Goal: Task Accomplishment & Management: Manage account settings

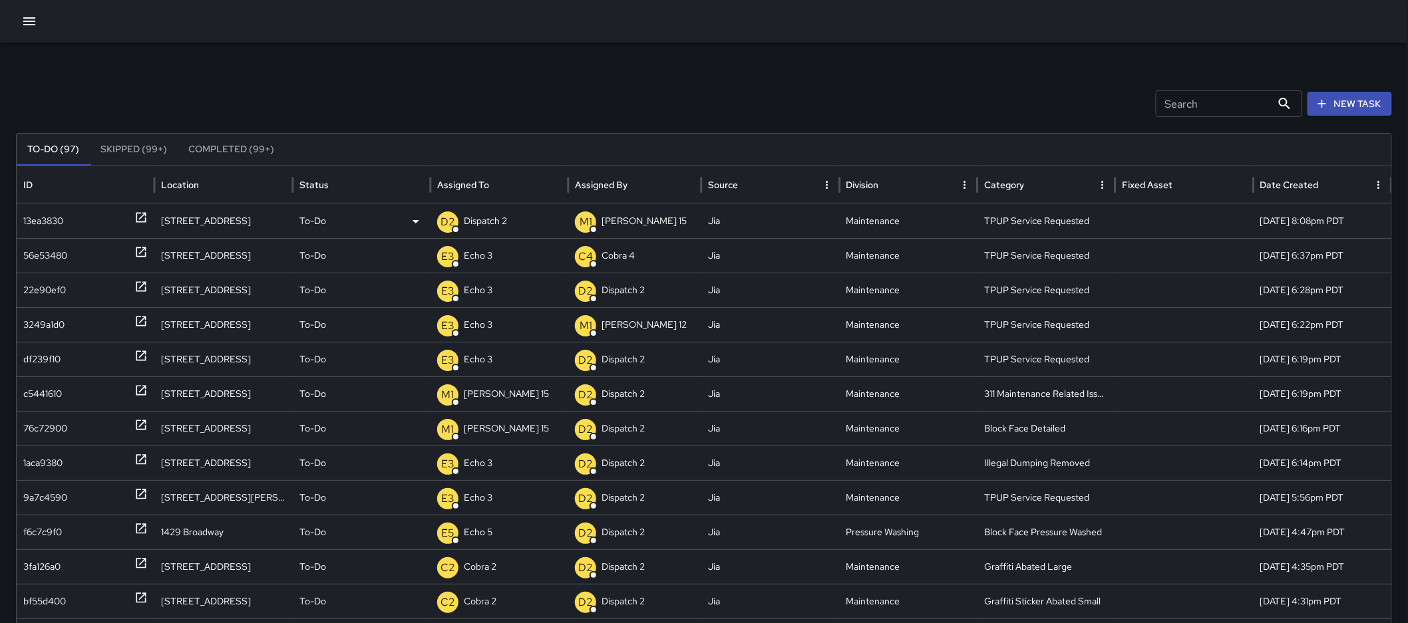
click at [501, 218] on p "Dispatch 2" at bounding box center [485, 221] width 43 height 34
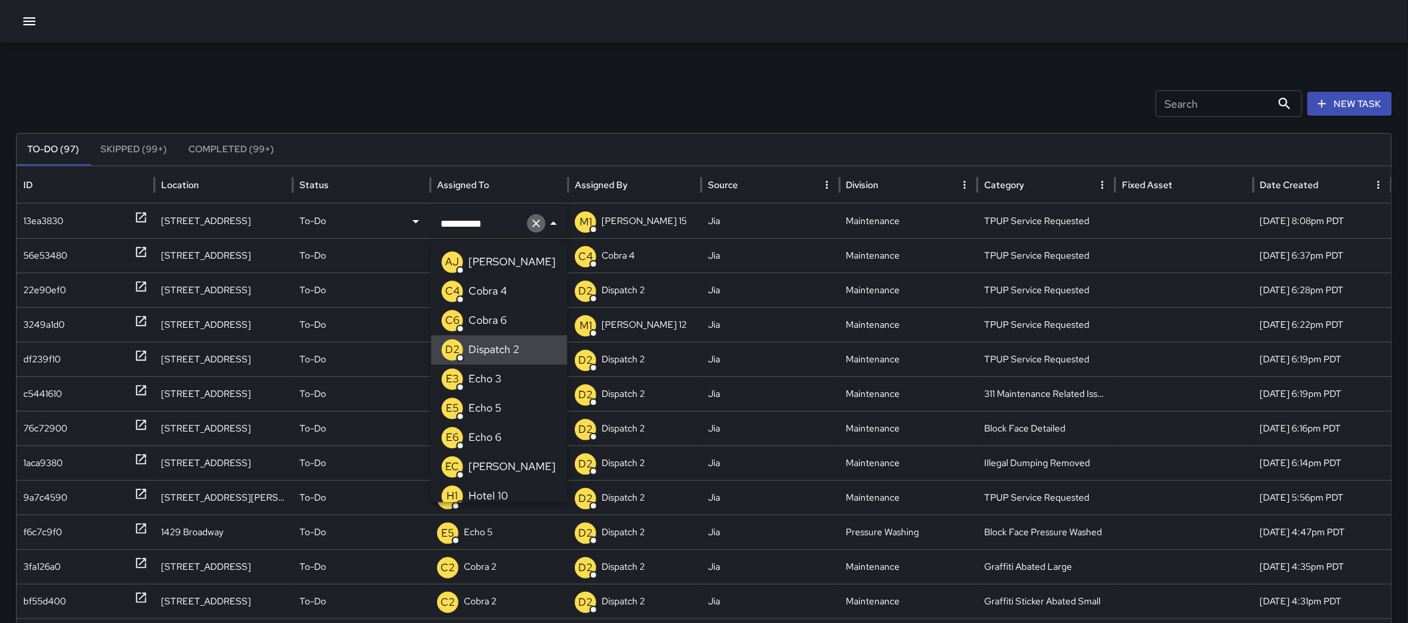
click at [531, 228] on icon "Clear" at bounding box center [536, 223] width 13 height 13
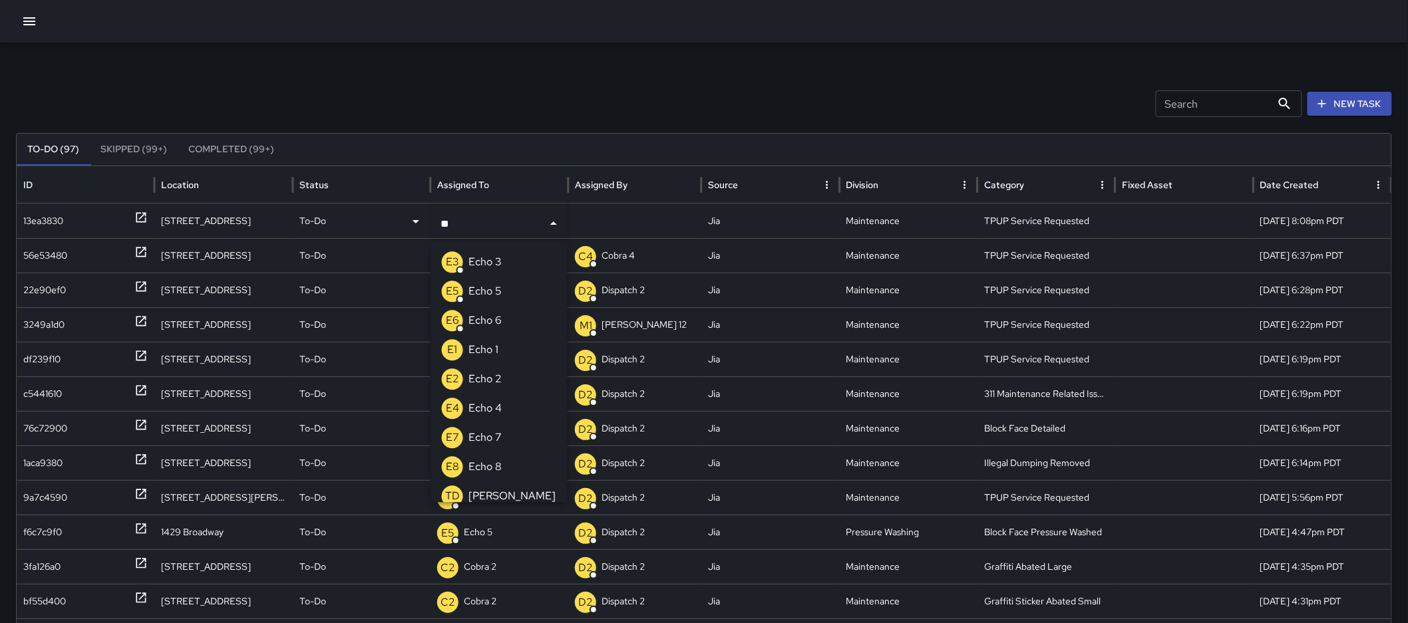
type input "***"
click at [490, 263] on p "Echo 3" at bounding box center [484, 262] width 33 height 16
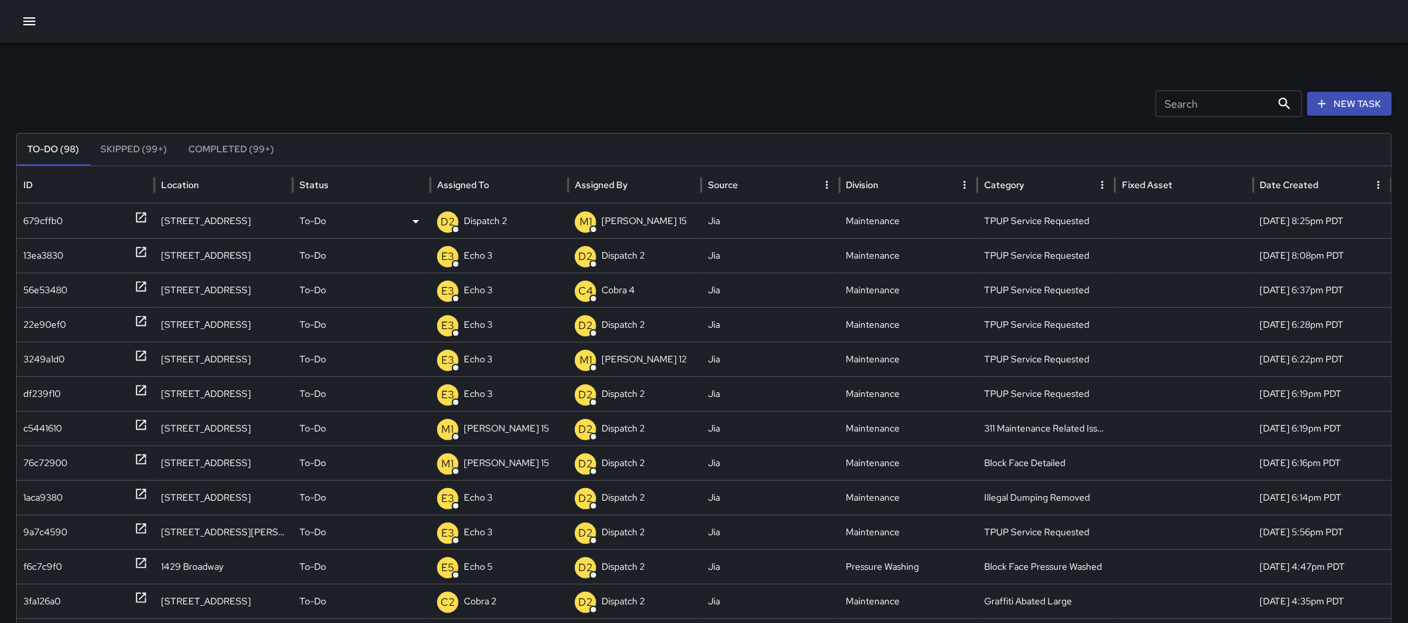
click at [489, 221] on p "Dispatch 2" at bounding box center [485, 221] width 43 height 34
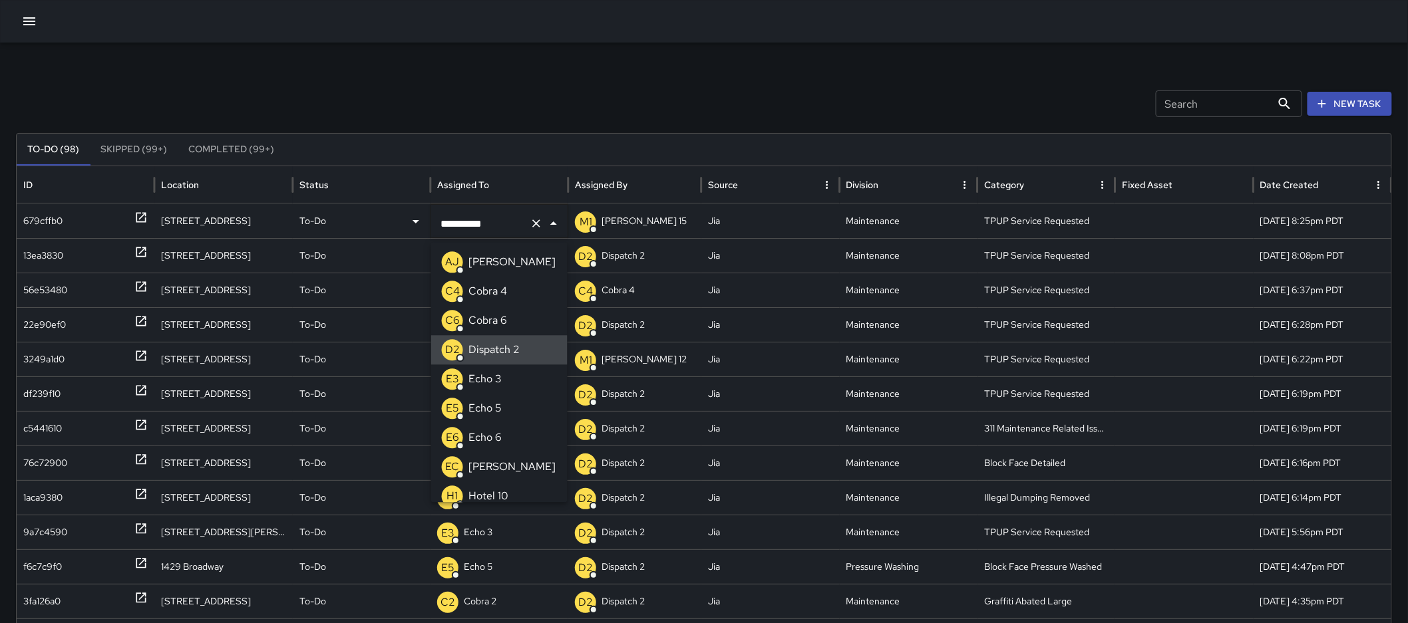
click at [536, 225] on icon "Clear" at bounding box center [536, 223] width 13 height 13
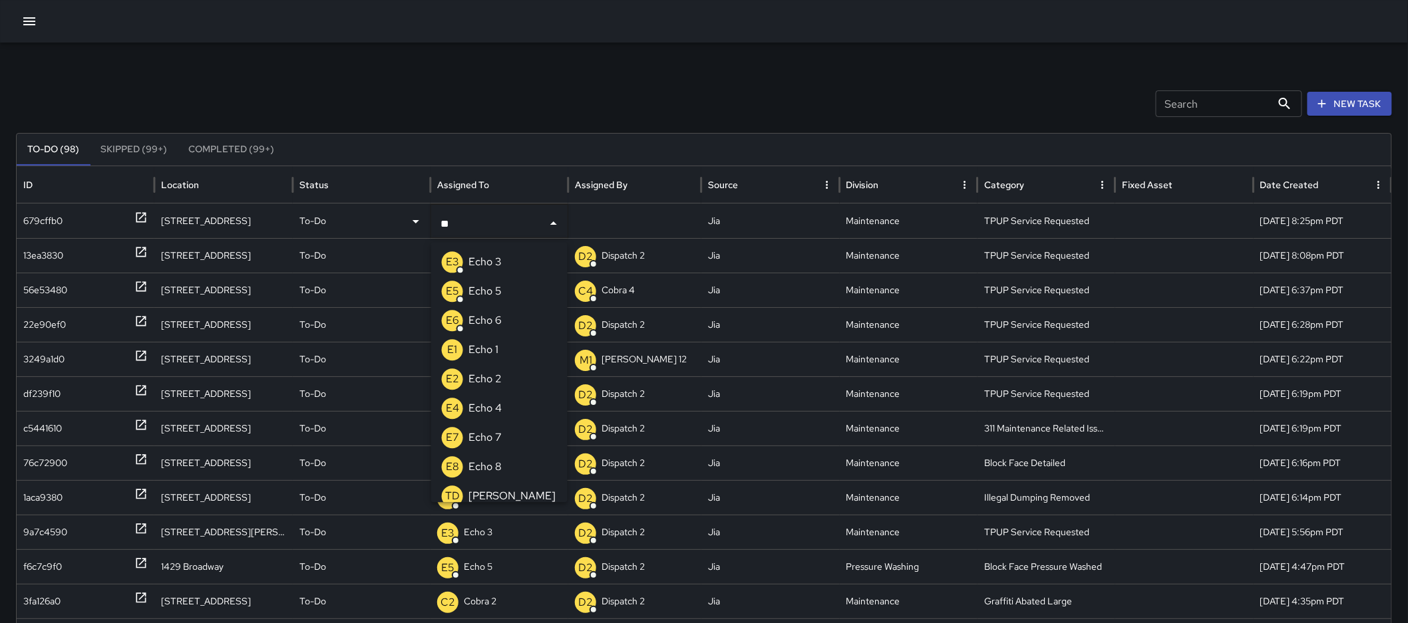
type input "***"
click at [486, 257] on p "Echo 3" at bounding box center [484, 262] width 33 height 16
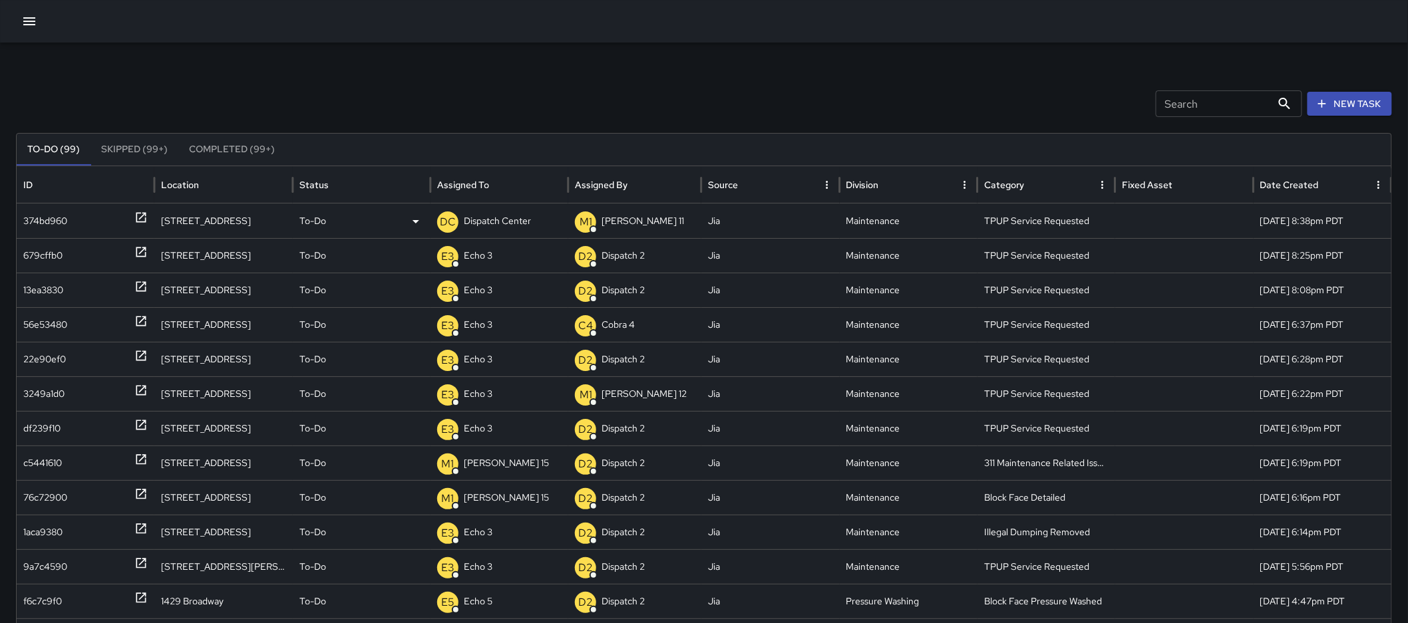
click at [491, 230] on p "Dispatch Center" at bounding box center [497, 221] width 67 height 34
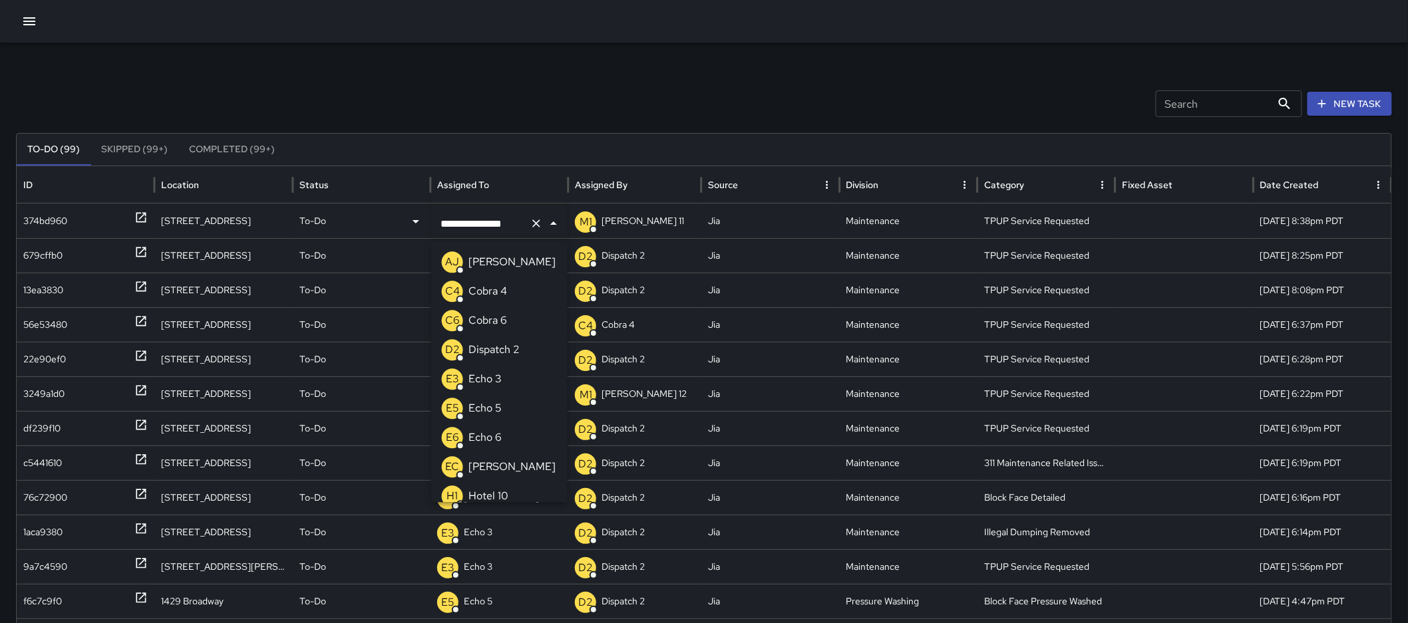
scroll to position [822, 0]
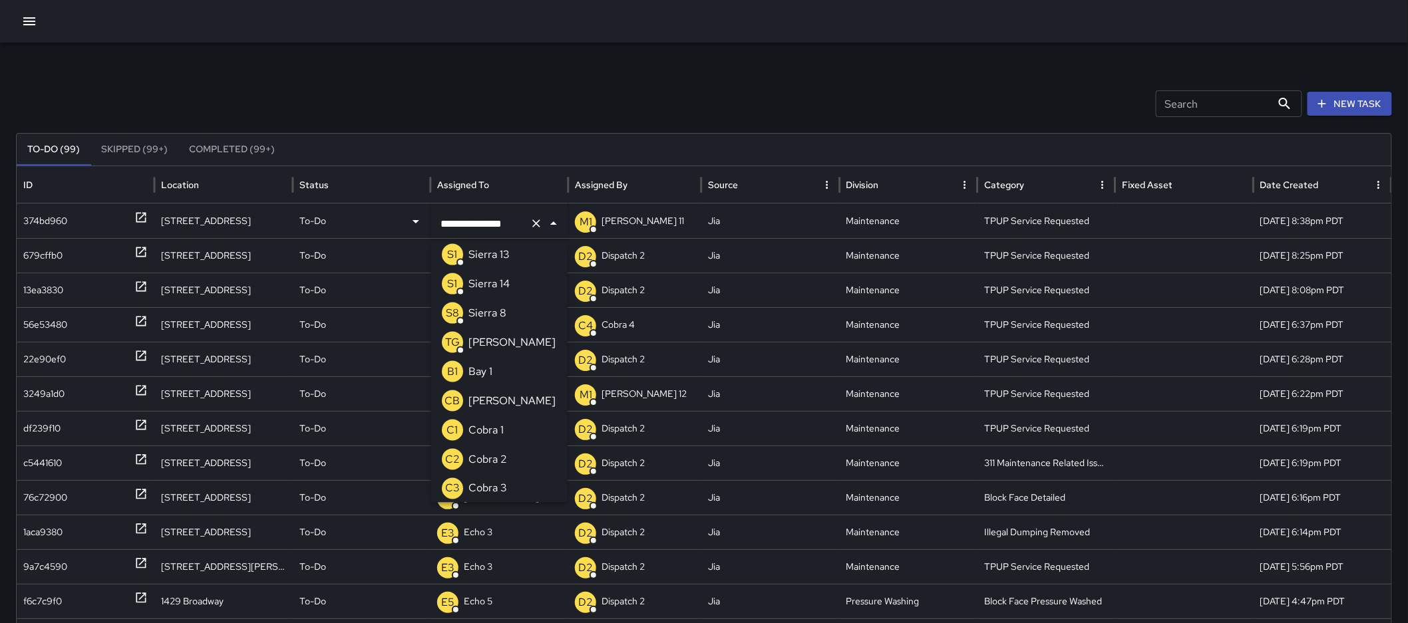
click at [535, 229] on icon "Clear" at bounding box center [536, 223] width 13 height 13
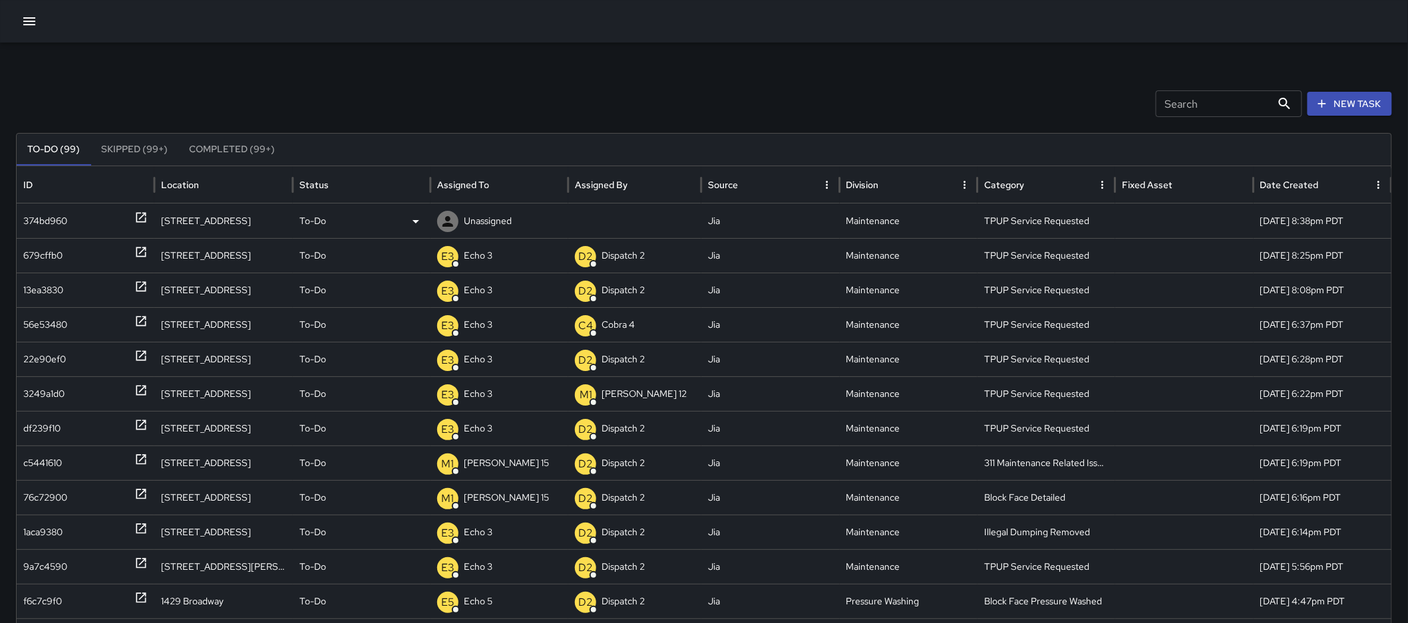
click at [141, 218] on icon at bounding box center [141, 218] width 10 height 10
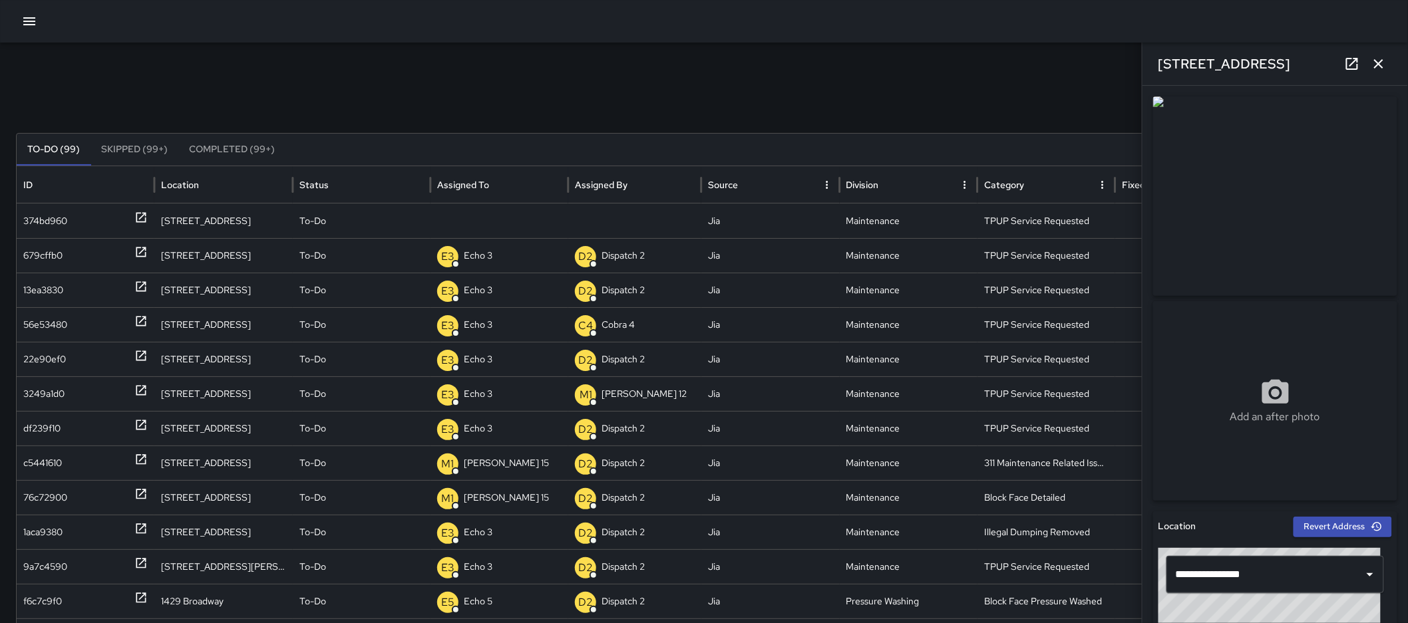
drag, startPoint x: 1374, startPoint y: 73, endPoint x: 1169, endPoint y: 94, distance: 205.9
click at [1374, 73] on button "button" at bounding box center [1378, 64] width 27 height 27
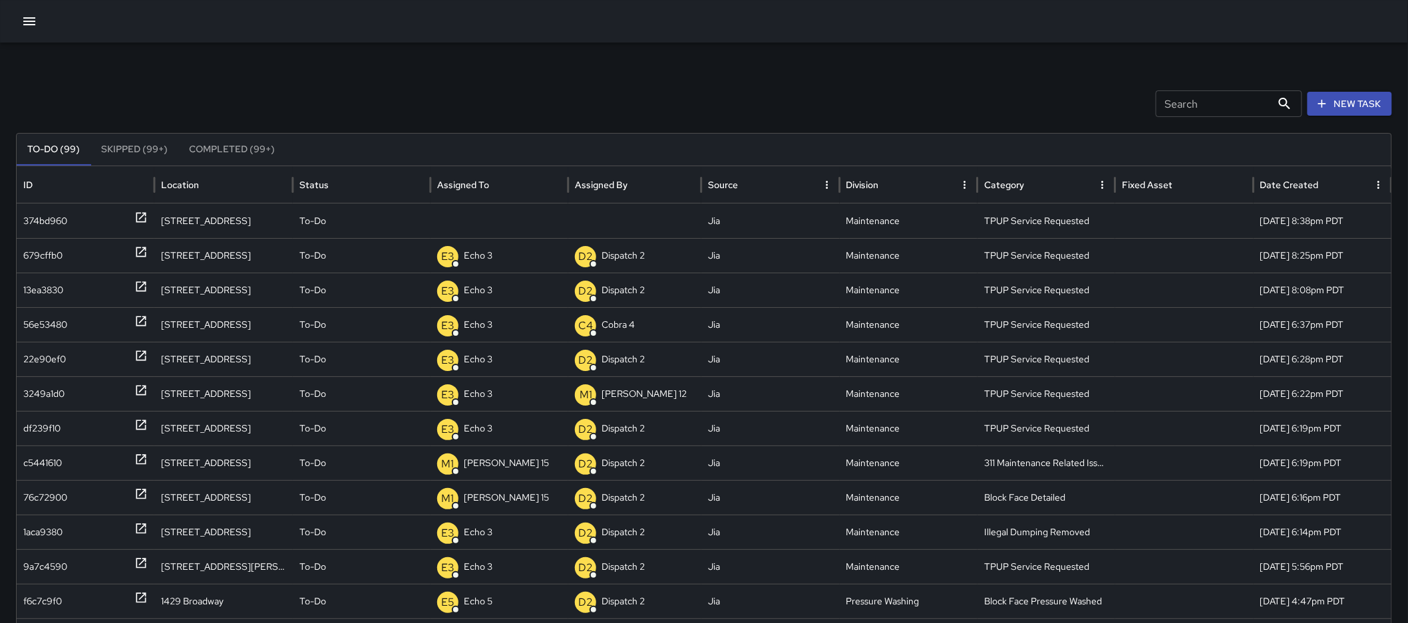
click at [0, 0] on p "Unassigned" at bounding box center [0, 0] width 0 height 0
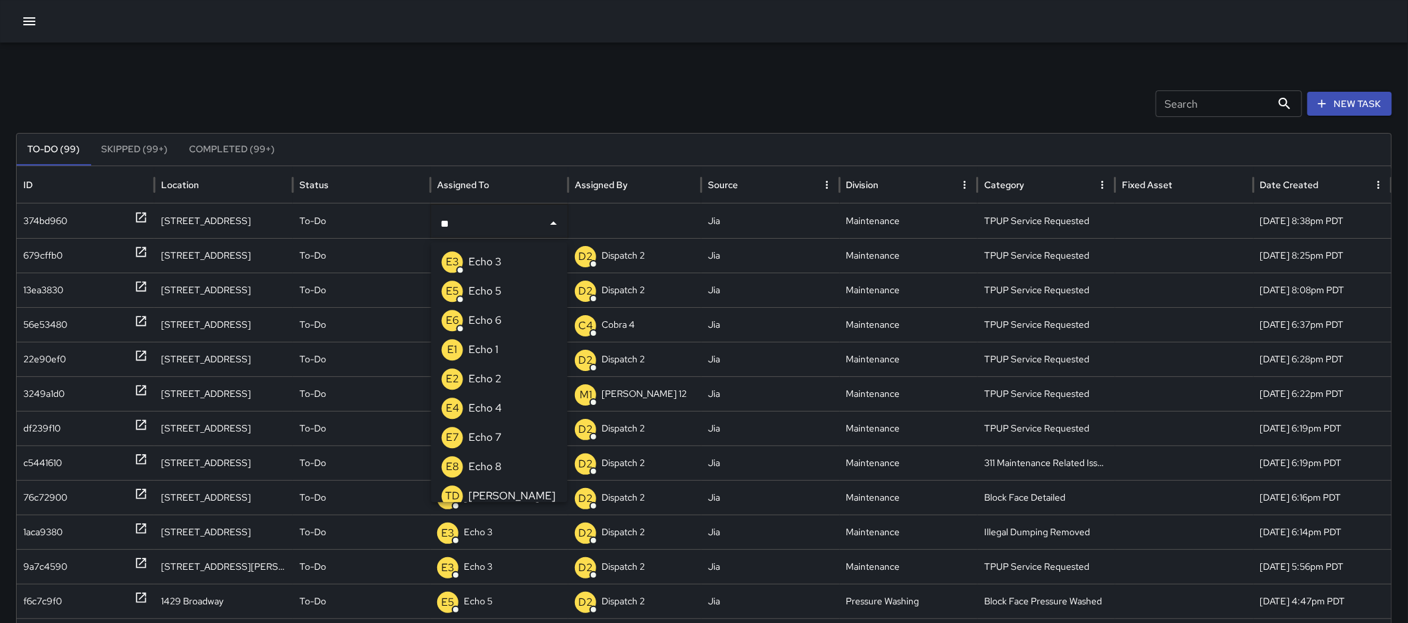
type input "***"
click at [476, 271] on div "E3 Echo 3" at bounding box center [472, 261] width 60 height 21
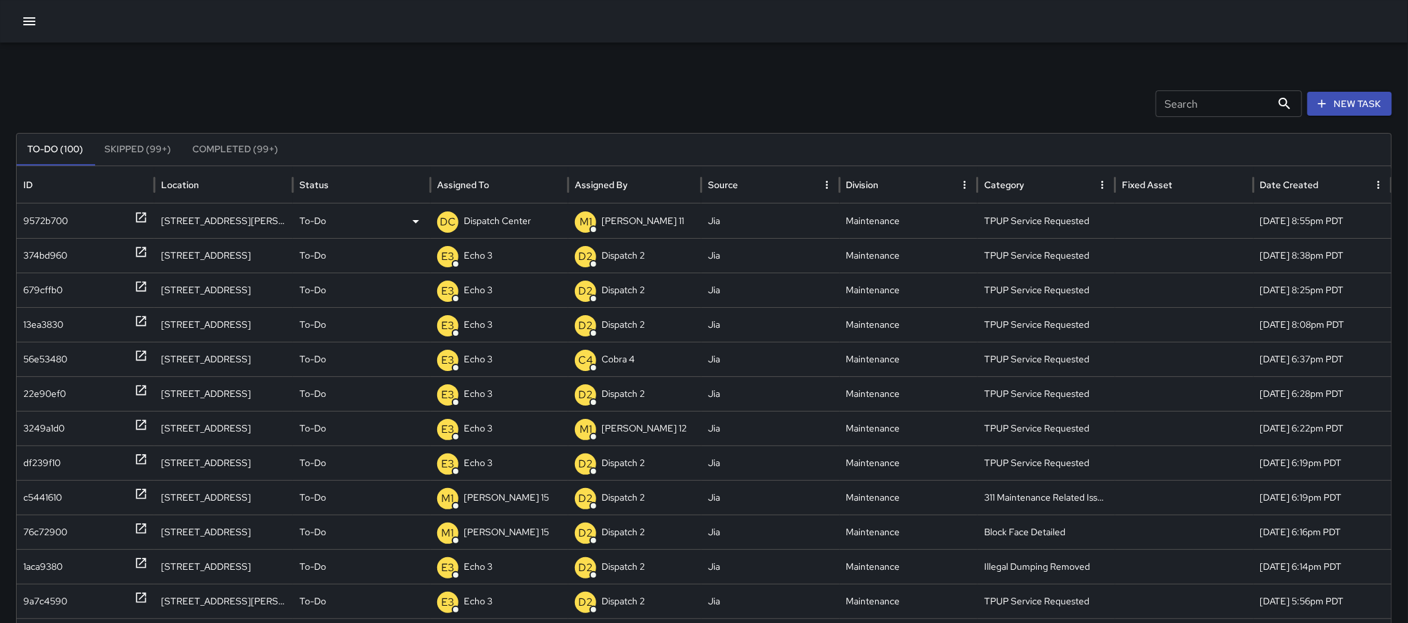
click at [486, 226] on p "Dispatch Center" at bounding box center [497, 221] width 67 height 34
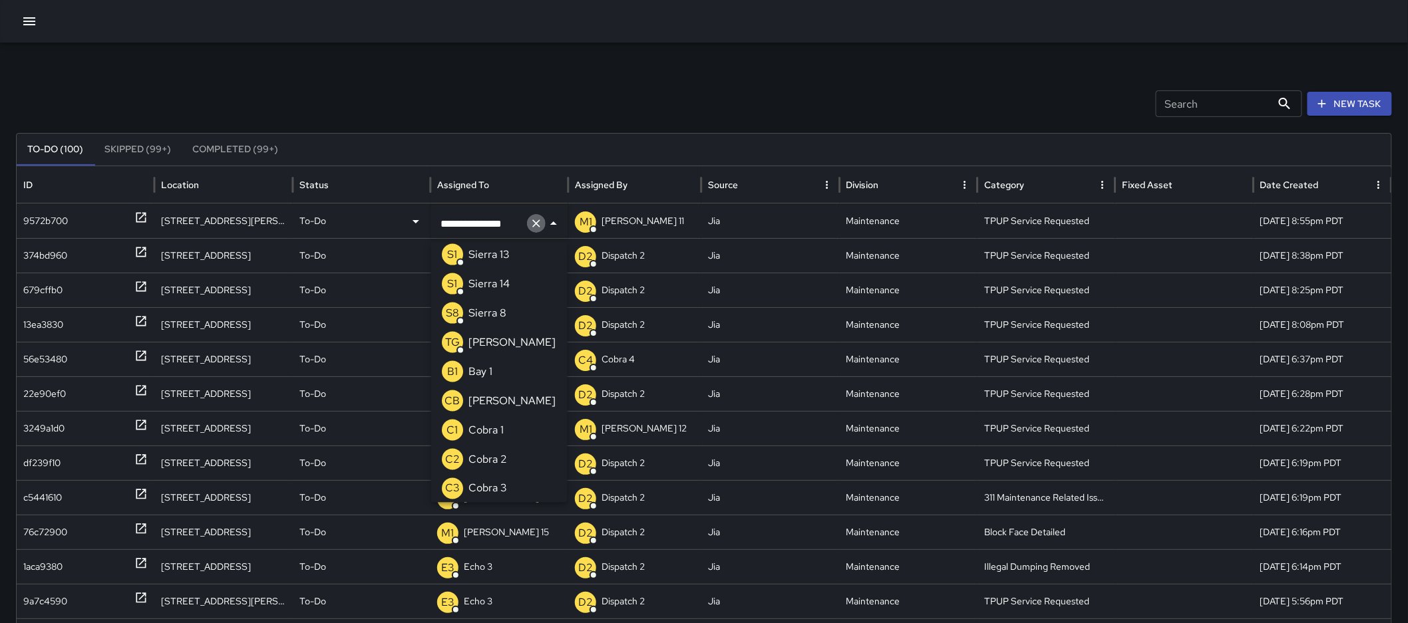
click at [536, 226] on icon "Clear" at bounding box center [536, 223] width 13 height 13
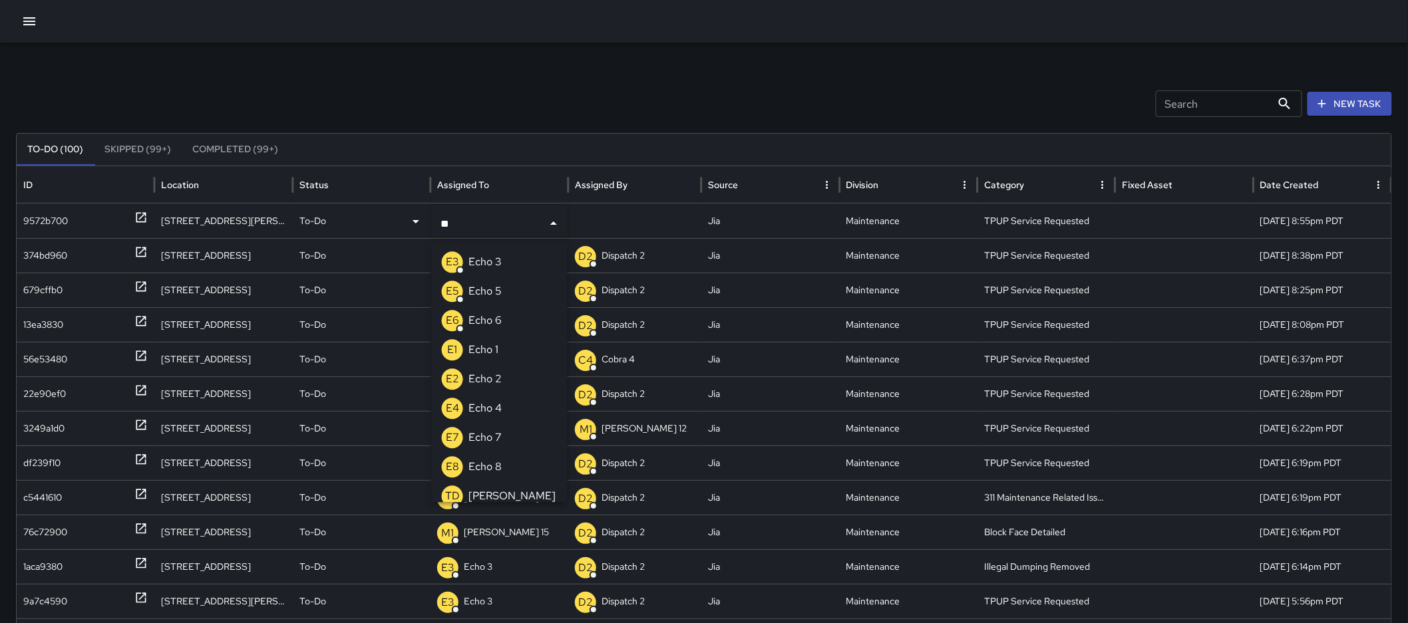
type input "***"
click at [529, 269] on li "E3 Echo 3" at bounding box center [499, 261] width 136 height 29
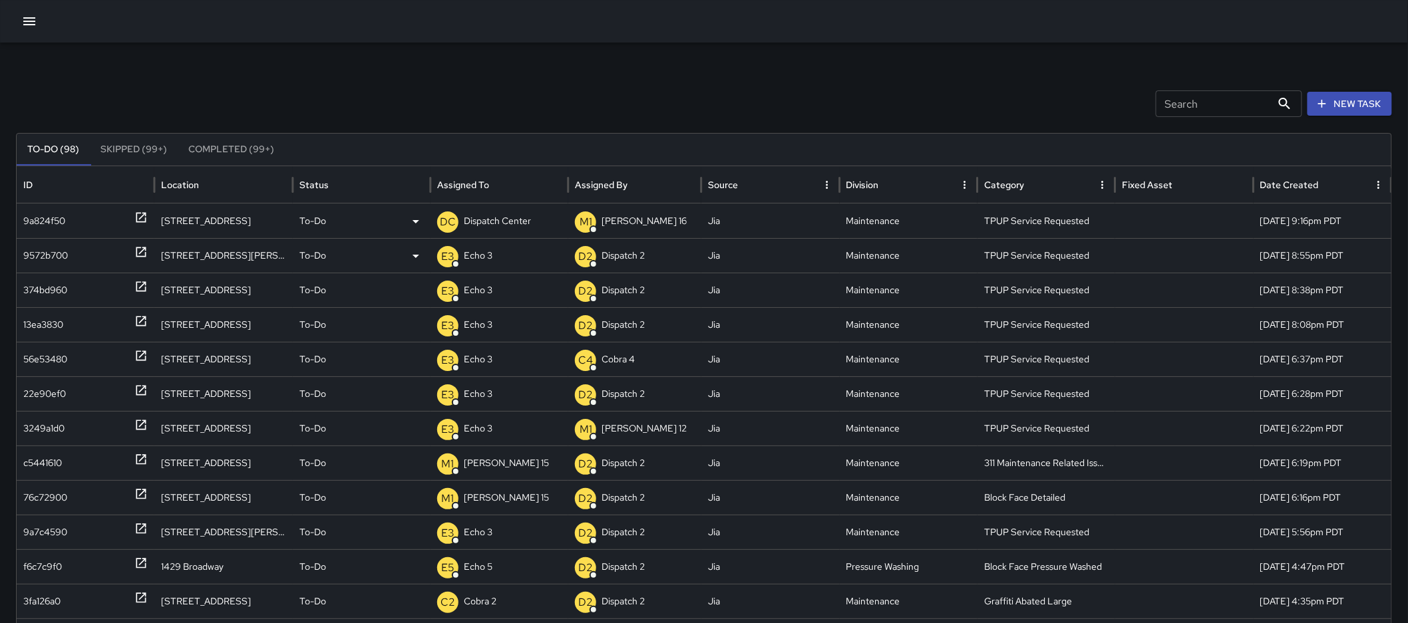
click at [504, 228] on p "Dispatch Center" at bounding box center [497, 221] width 67 height 34
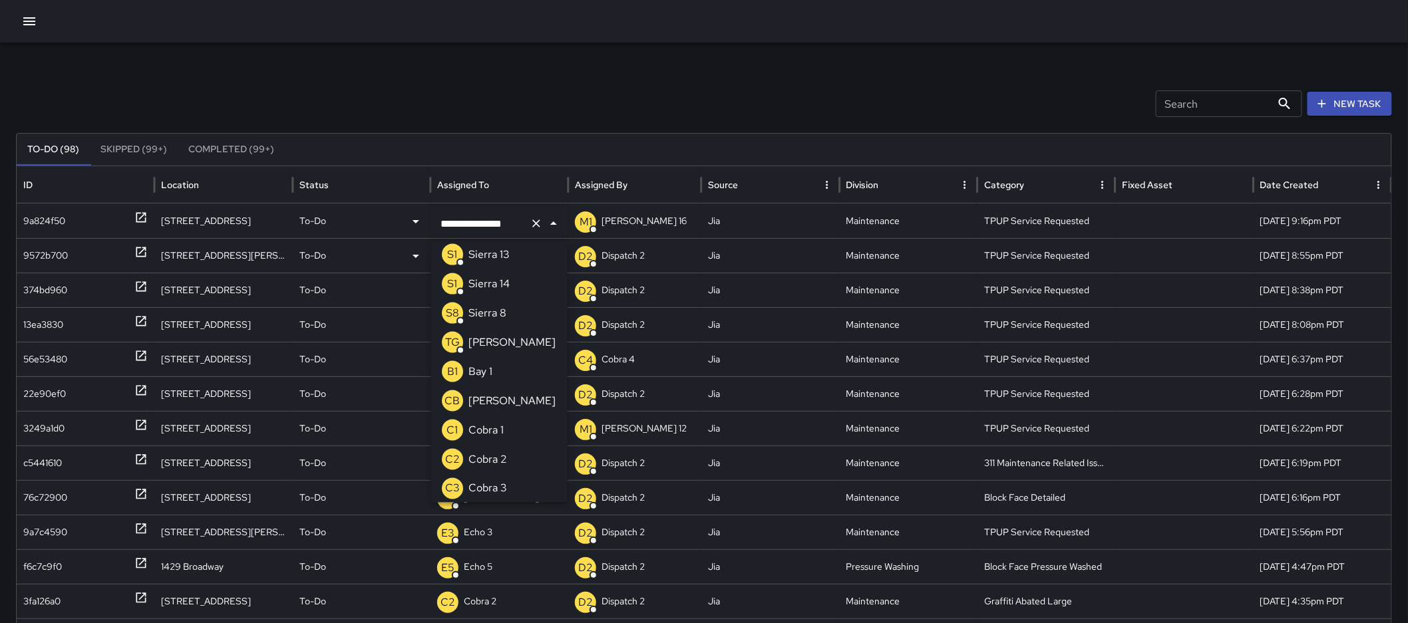
click at [540, 224] on icon "Clear" at bounding box center [536, 223] width 13 height 13
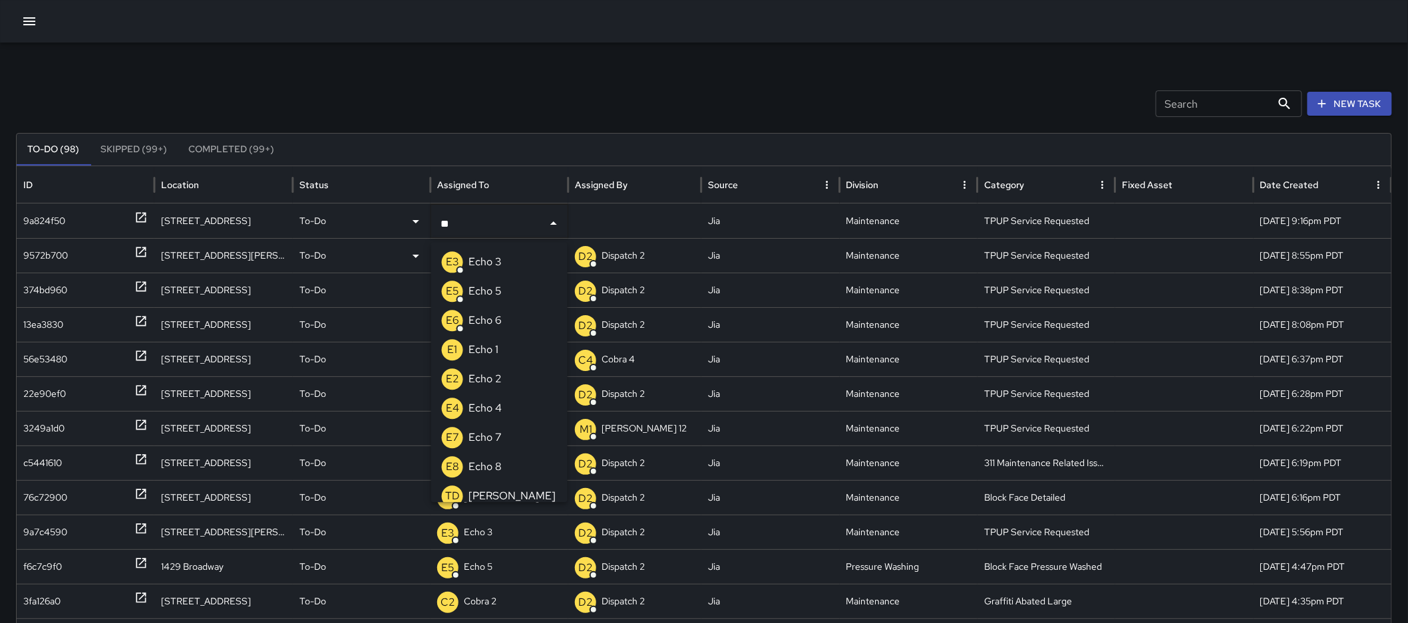
type input "***"
click at [532, 270] on li "E3 Echo 3" at bounding box center [499, 261] width 136 height 29
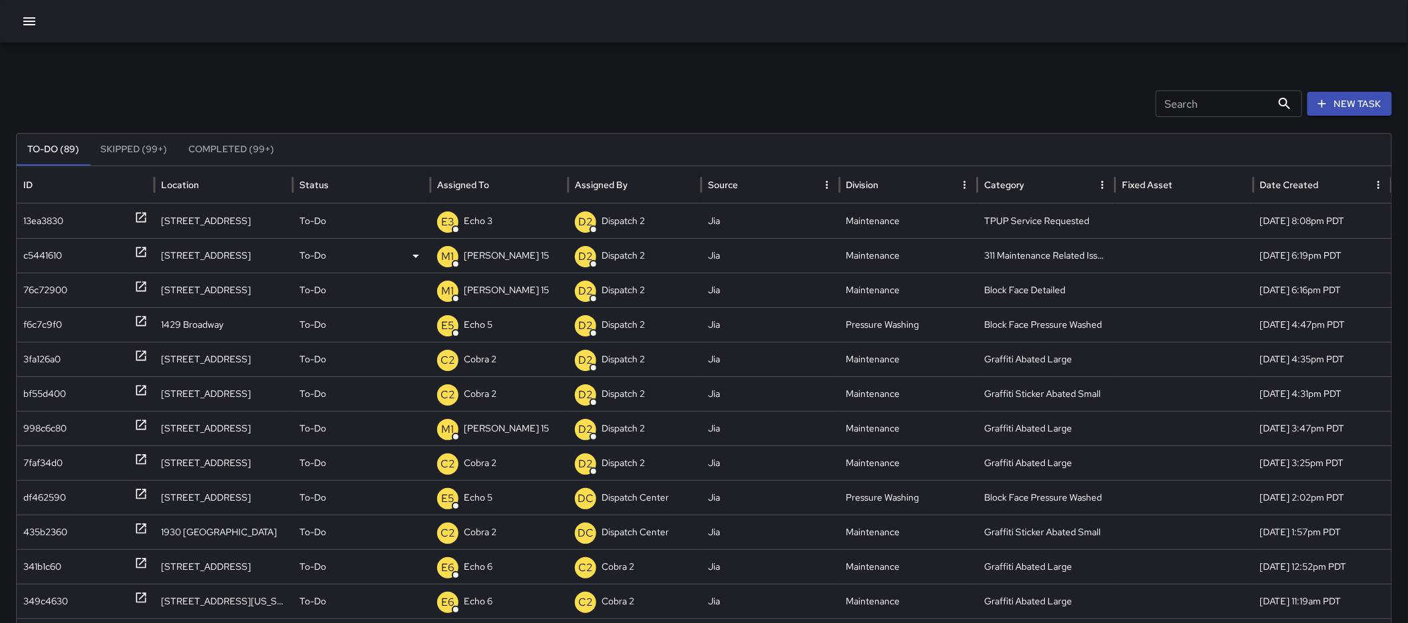
click at [145, 247] on icon at bounding box center [141, 252] width 10 height 10
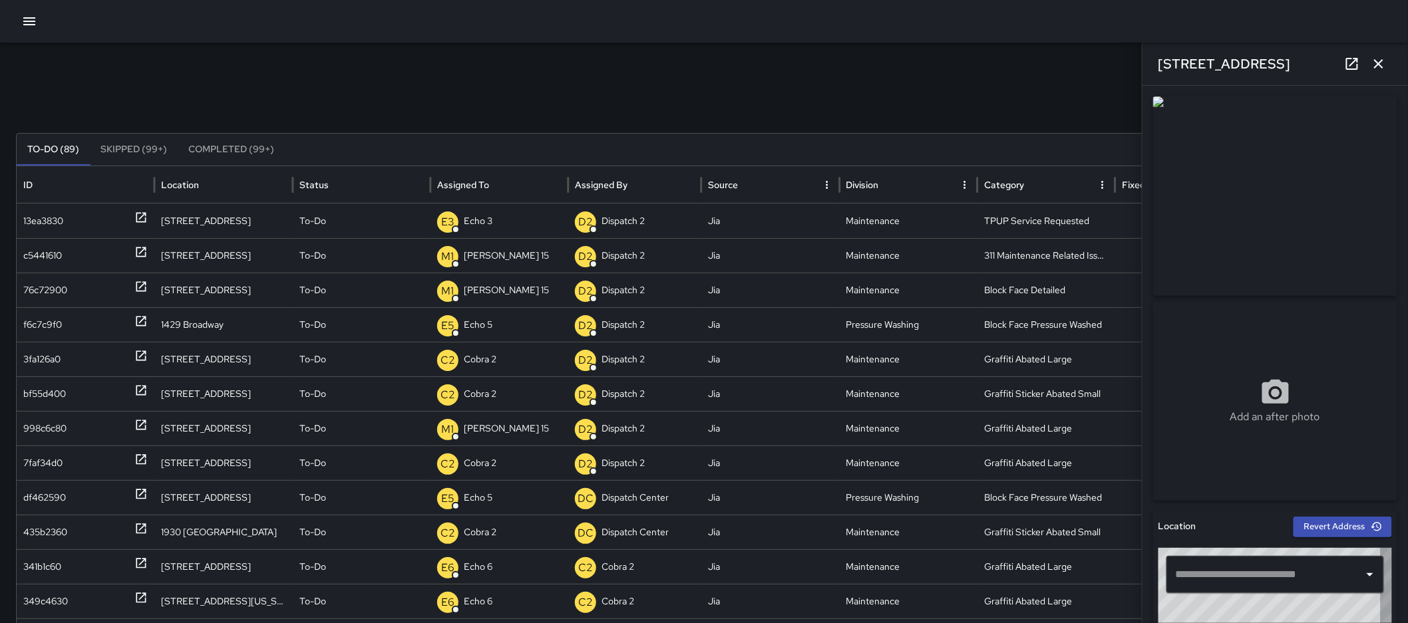
type input "**********"
click at [1372, 73] on button "button" at bounding box center [1378, 64] width 27 height 27
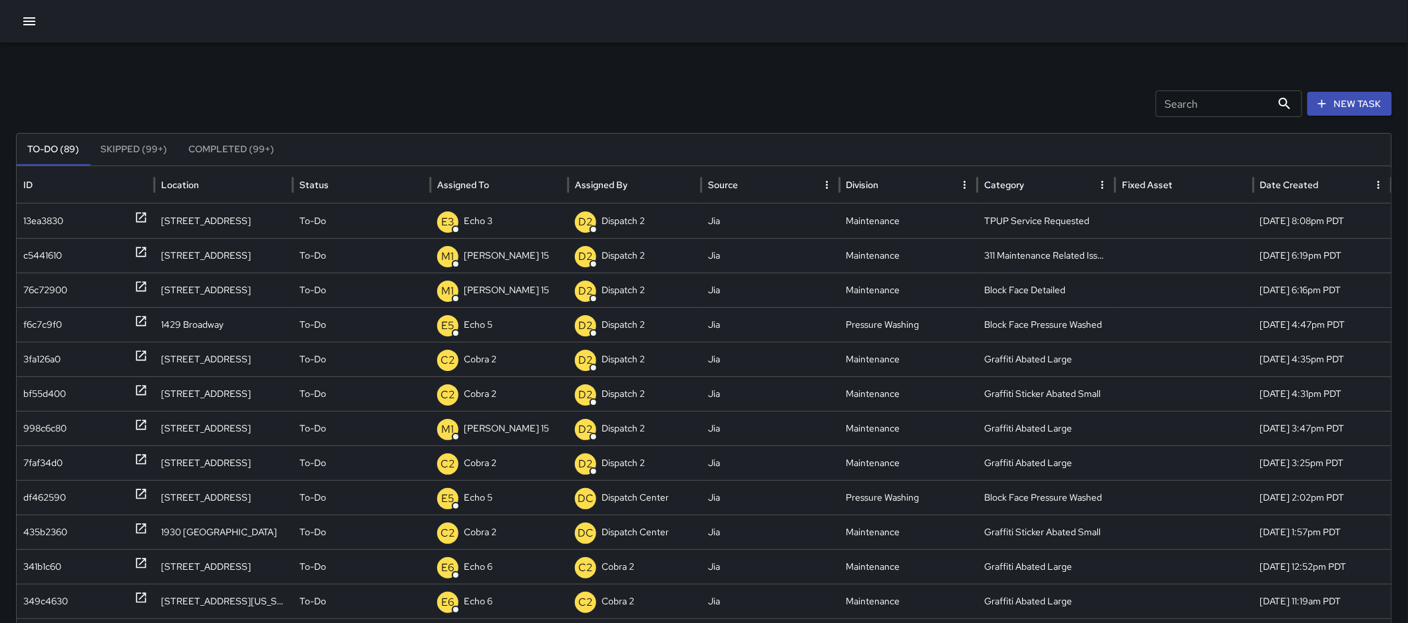
drag, startPoint x: 1372, startPoint y: 73, endPoint x: 1368, endPoint y: 86, distance: 14.1
drag, startPoint x: 1368, startPoint y: 86, endPoint x: 482, endPoint y: 253, distance: 901.6
click at [482, 253] on p "Mike 15" at bounding box center [506, 256] width 85 height 34
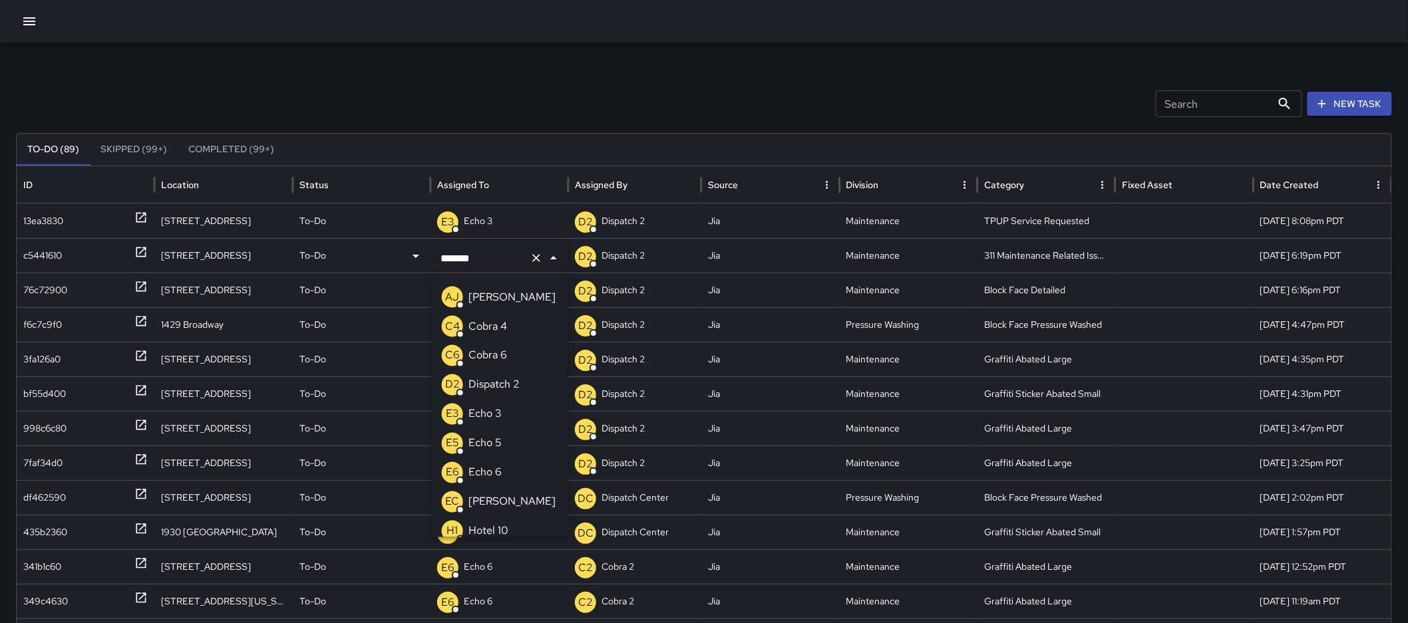
scroll to position [150, 0]
click at [535, 258] on icon "Clear" at bounding box center [536, 257] width 13 height 13
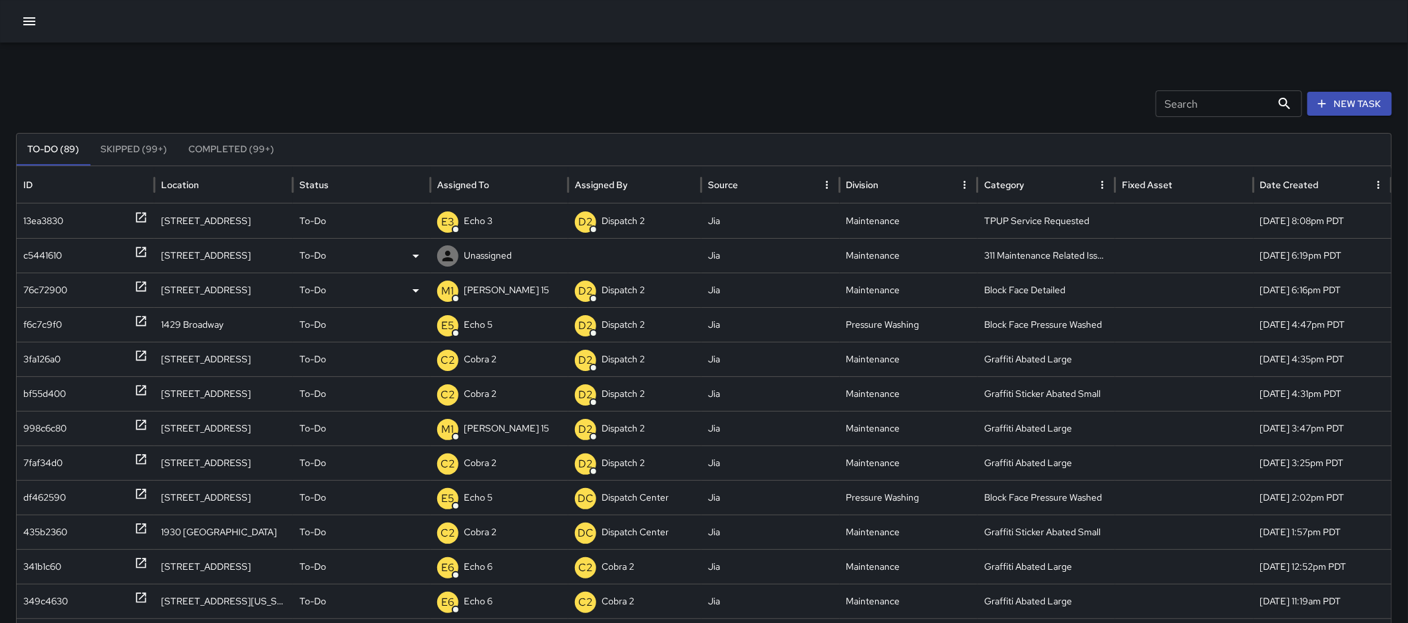
click at [489, 290] on p "Mike 15" at bounding box center [506, 290] width 85 height 34
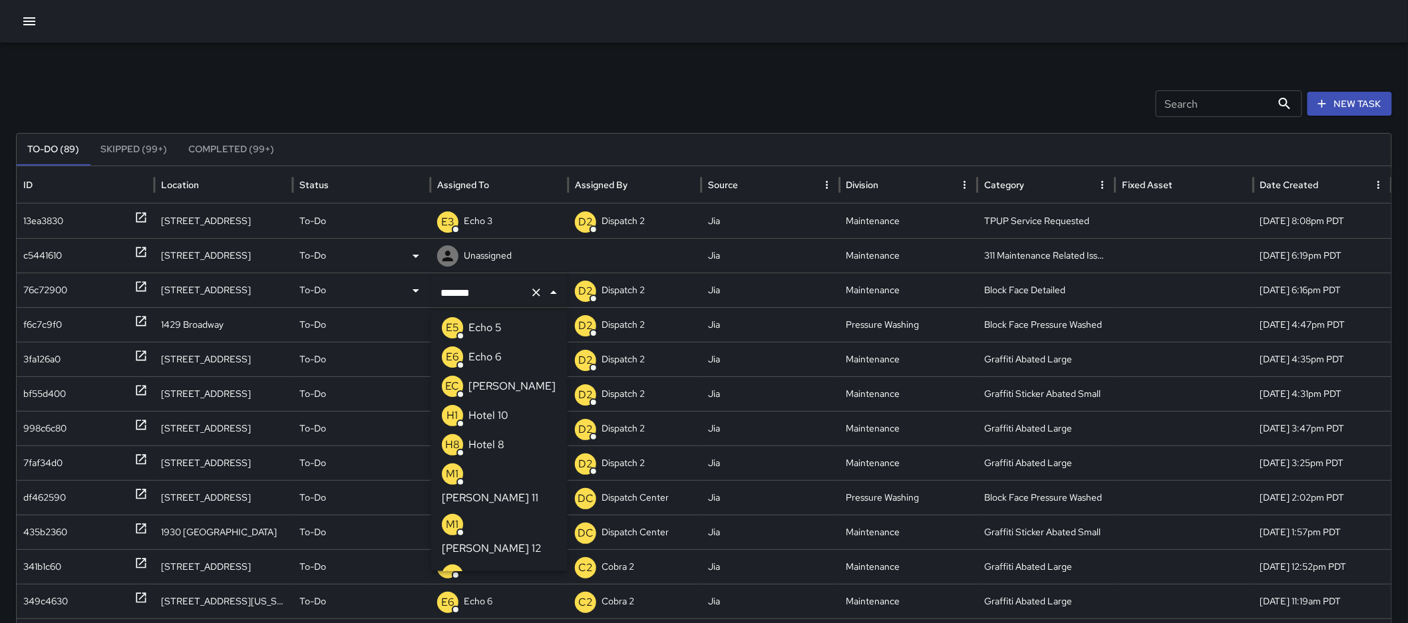
click at [536, 294] on icon "Clear" at bounding box center [536, 292] width 13 height 13
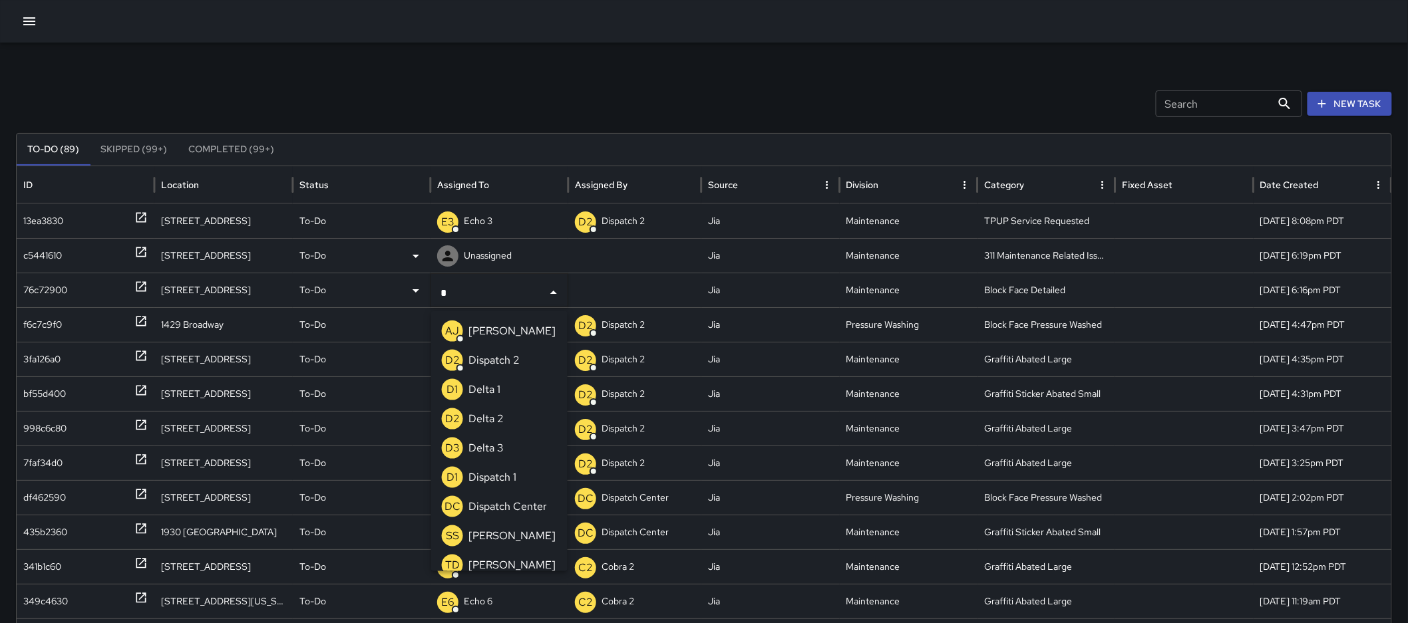
click at [508, 502] on p "Dispatch Center" at bounding box center [507, 507] width 79 height 16
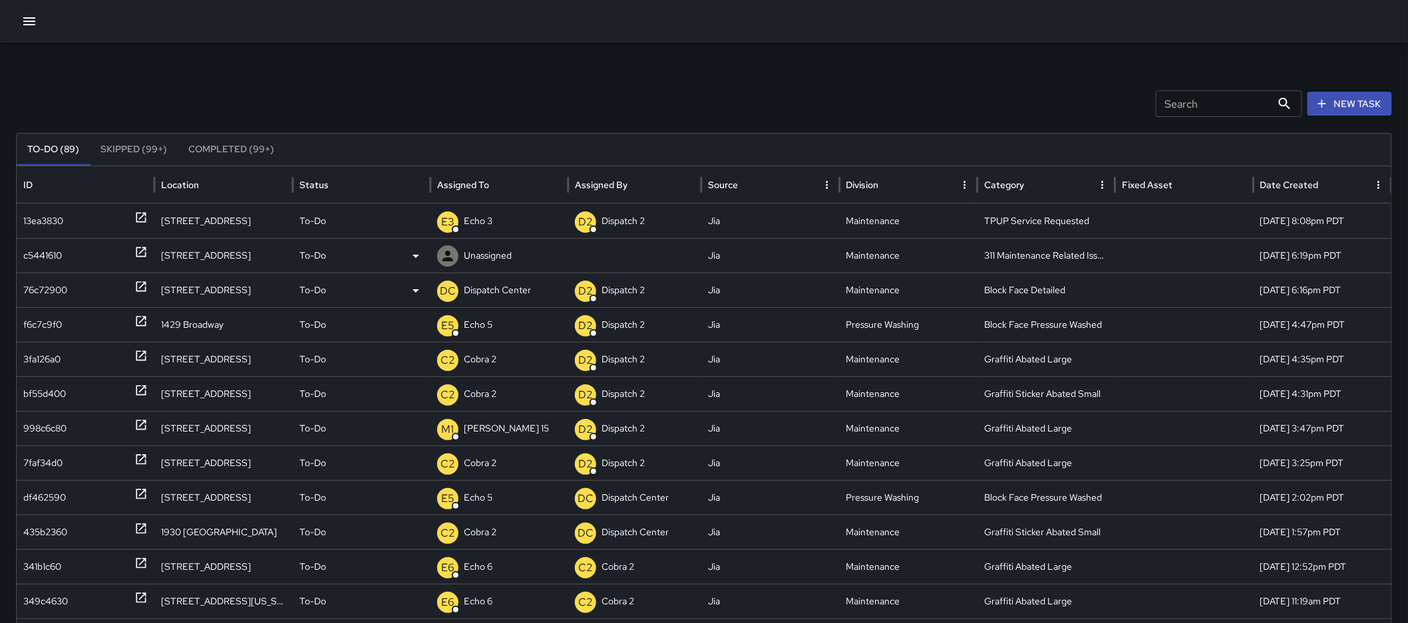
click at [141, 250] on icon at bounding box center [140, 251] width 13 height 13
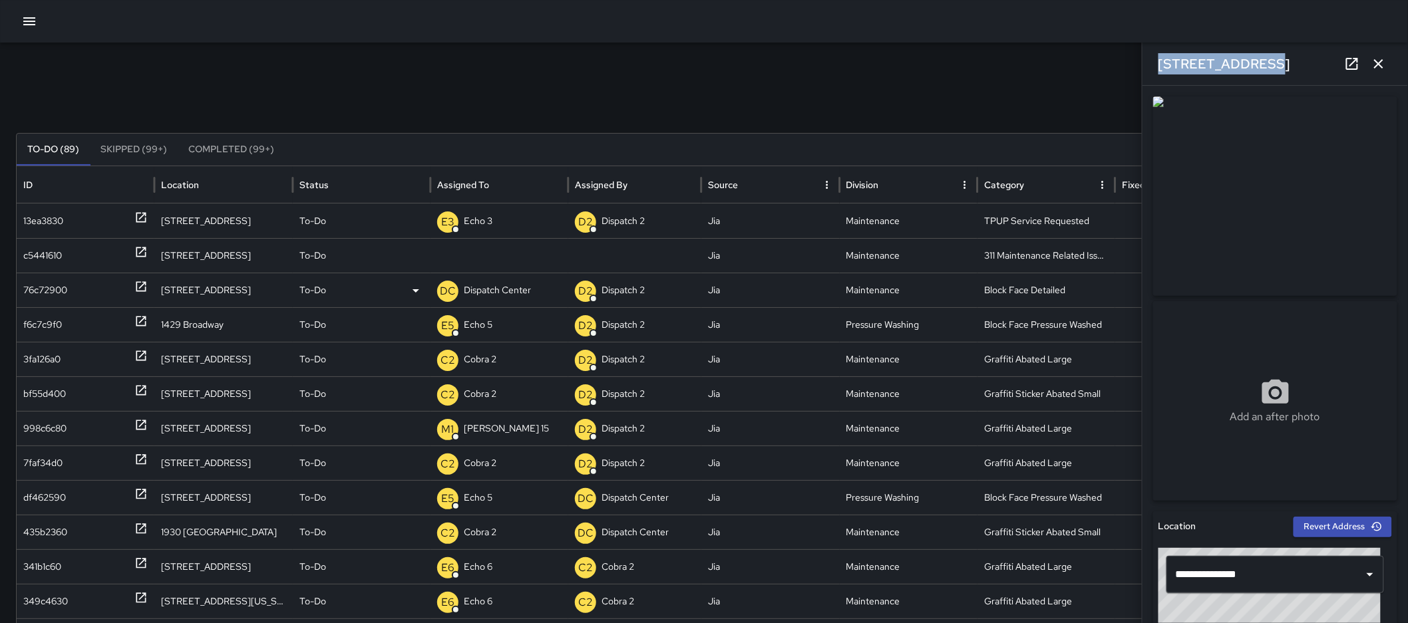
drag, startPoint x: 1255, startPoint y: 67, endPoint x: 1156, endPoint y: 56, distance: 99.7
click at [1156, 56] on div "436 14th Street" at bounding box center [1274, 64] width 265 height 43
copy h6 "436 14th Street"
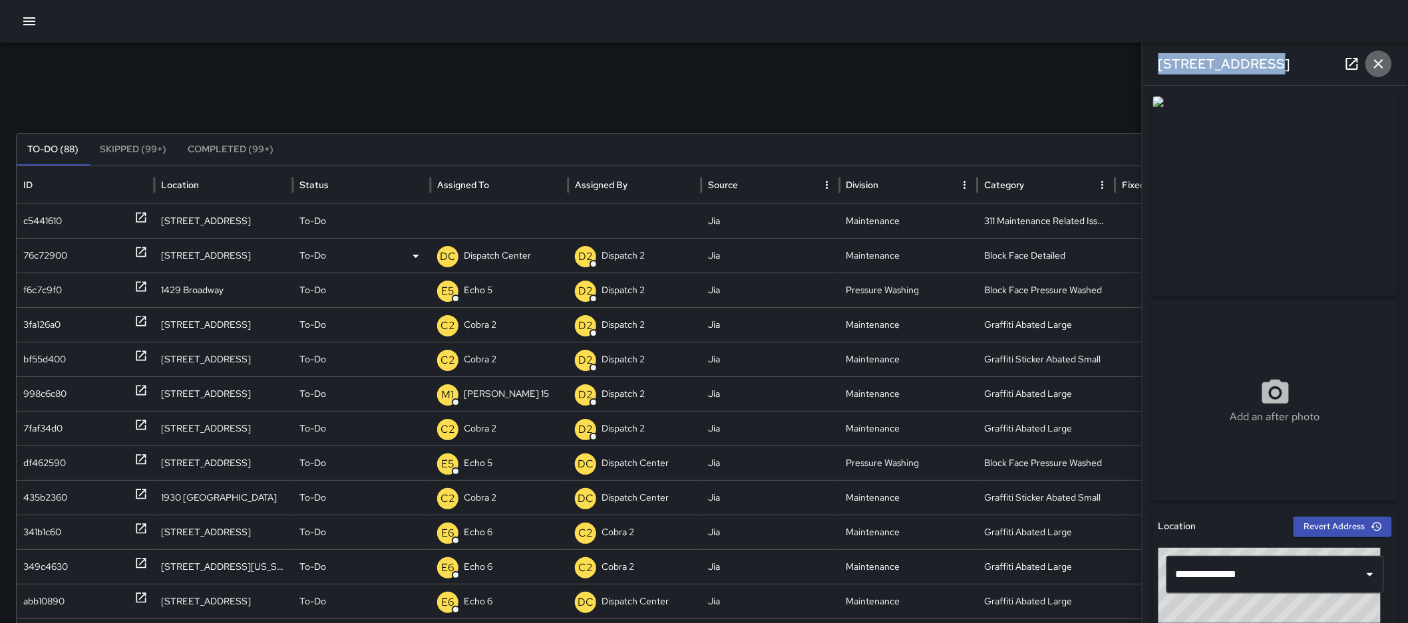
drag, startPoint x: 1384, startPoint y: 63, endPoint x: 1351, endPoint y: 80, distance: 38.1
click at [1384, 63] on icon "button" at bounding box center [1378, 64] width 16 height 16
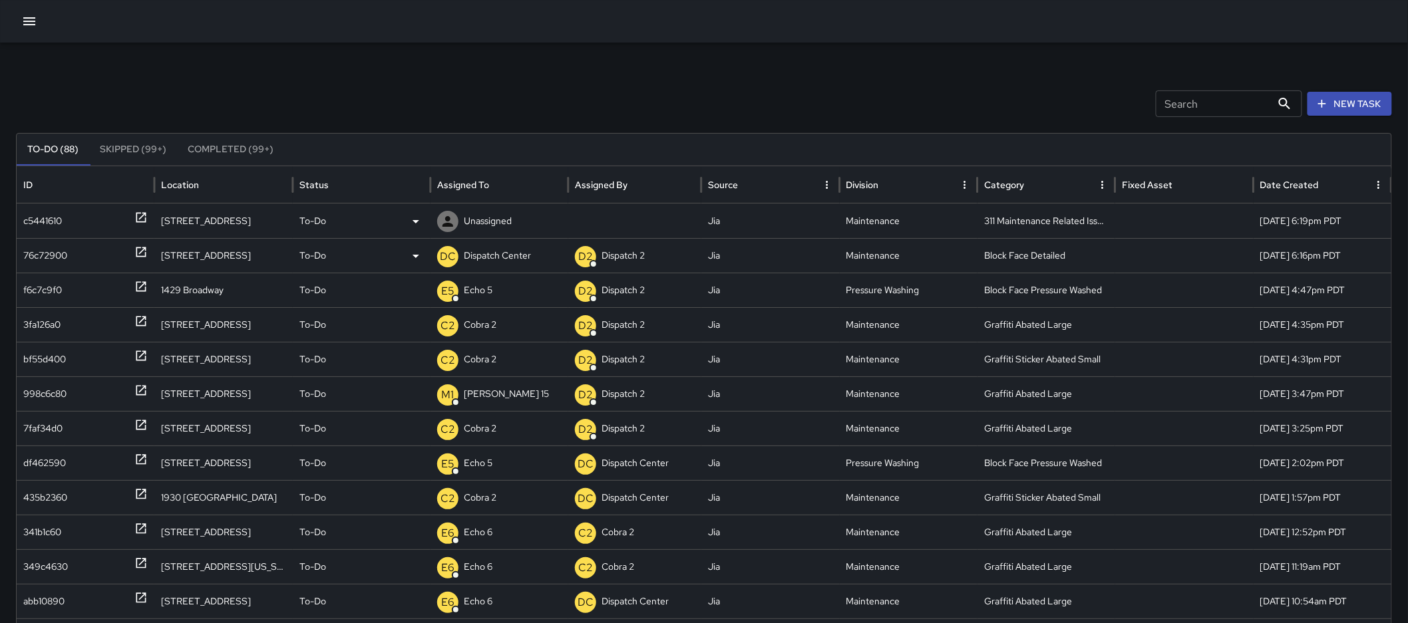
click at [317, 227] on p "To-Do" at bounding box center [312, 221] width 27 height 34
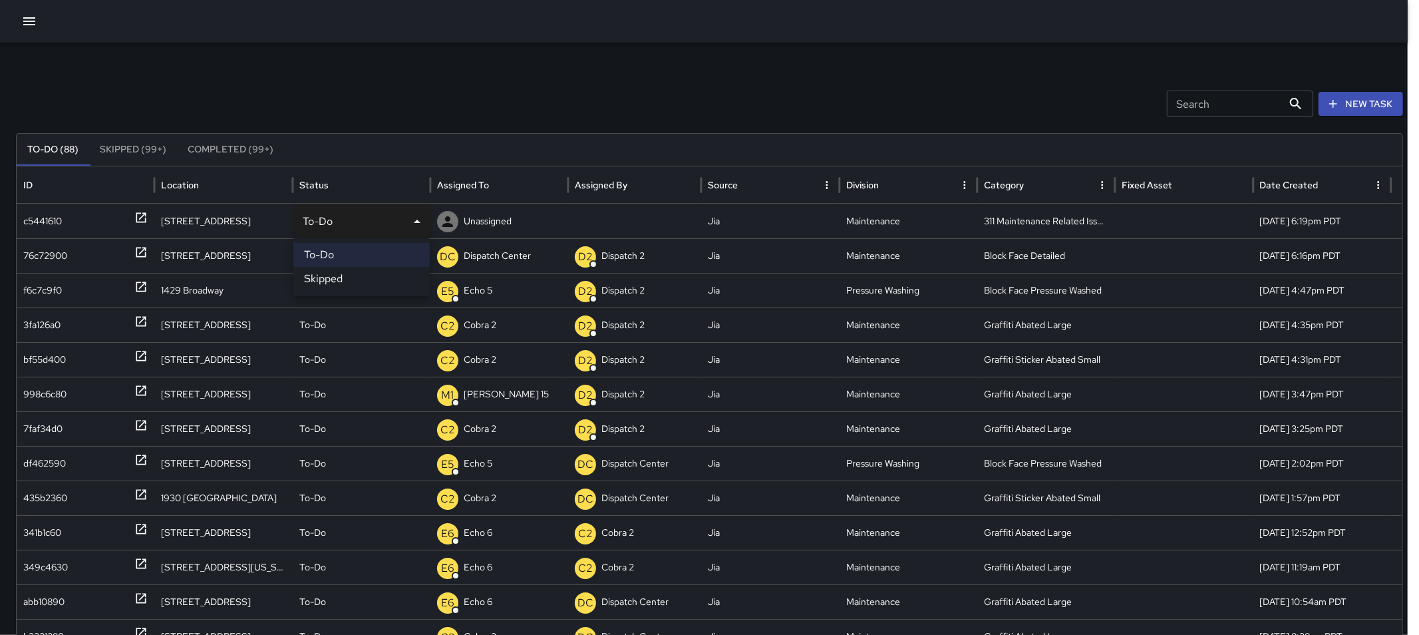
click at [419, 37] on div at bounding box center [709, 317] width 1419 height 635
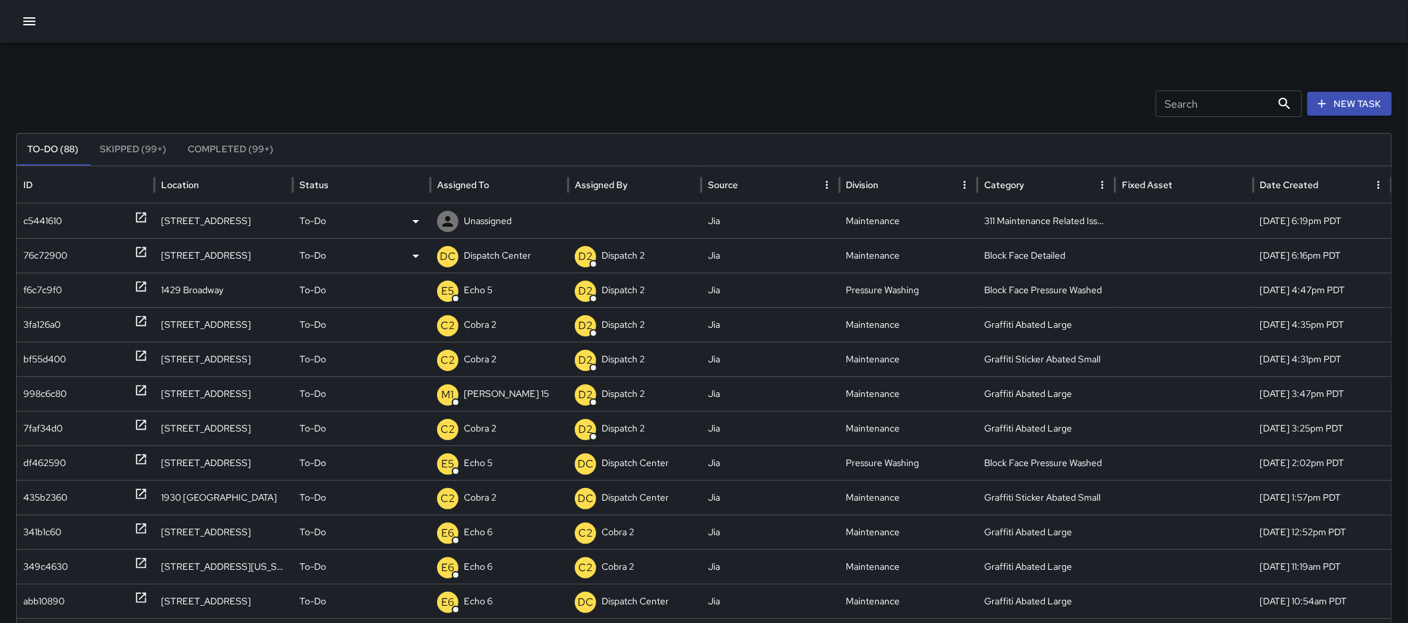
click at [313, 217] on p "To-Do" at bounding box center [312, 221] width 27 height 34
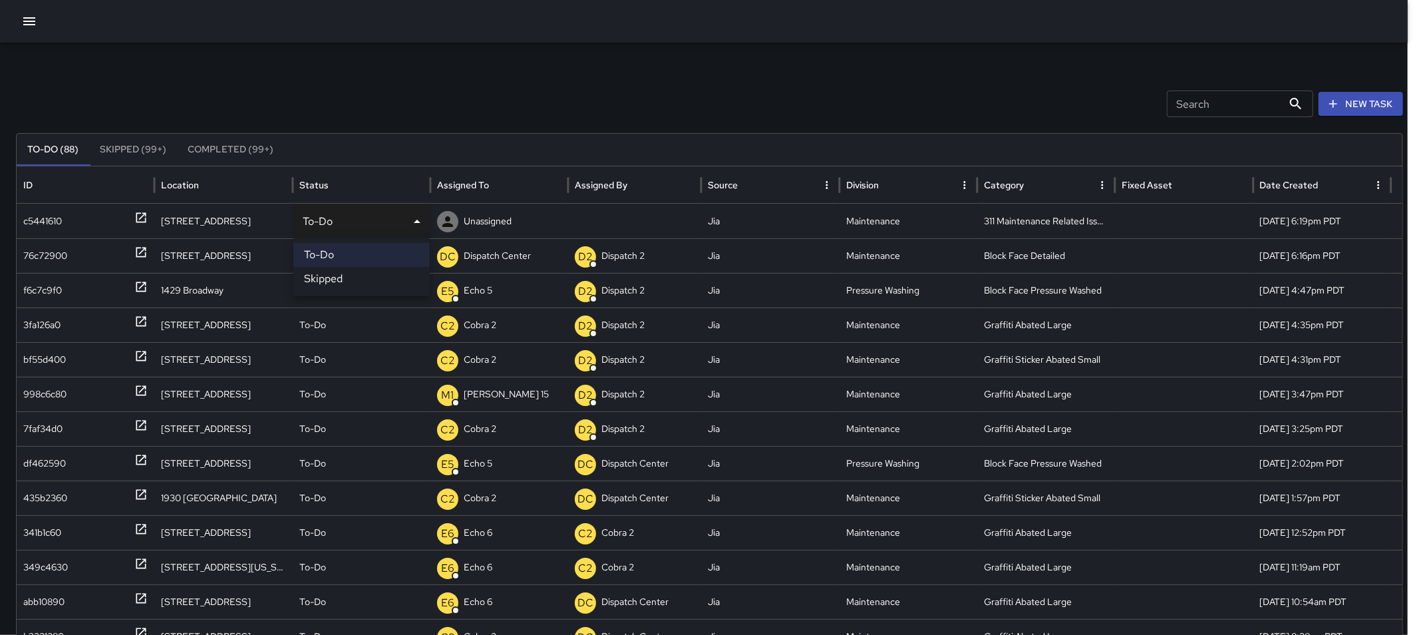
click at [489, 213] on div at bounding box center [709, 317] width 1419 height 635
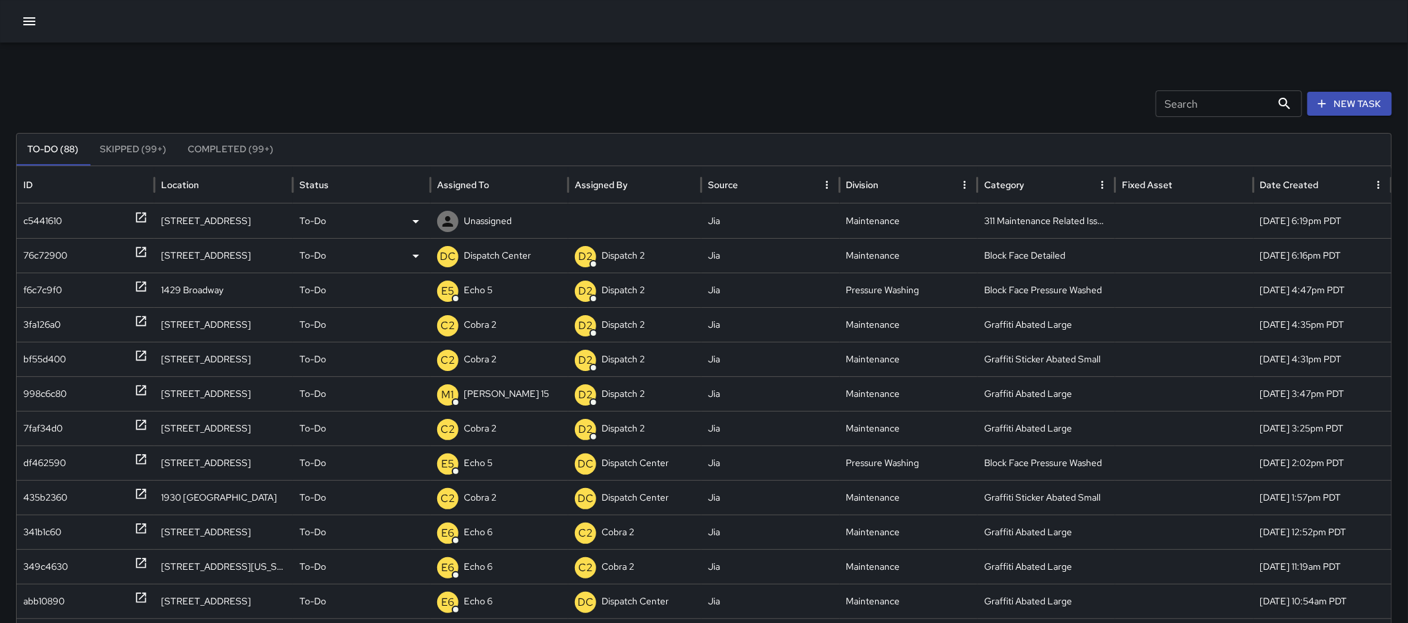
click at [482, 214] on p "Unassigned" at bounding box center [488, 221] width 48 height 34
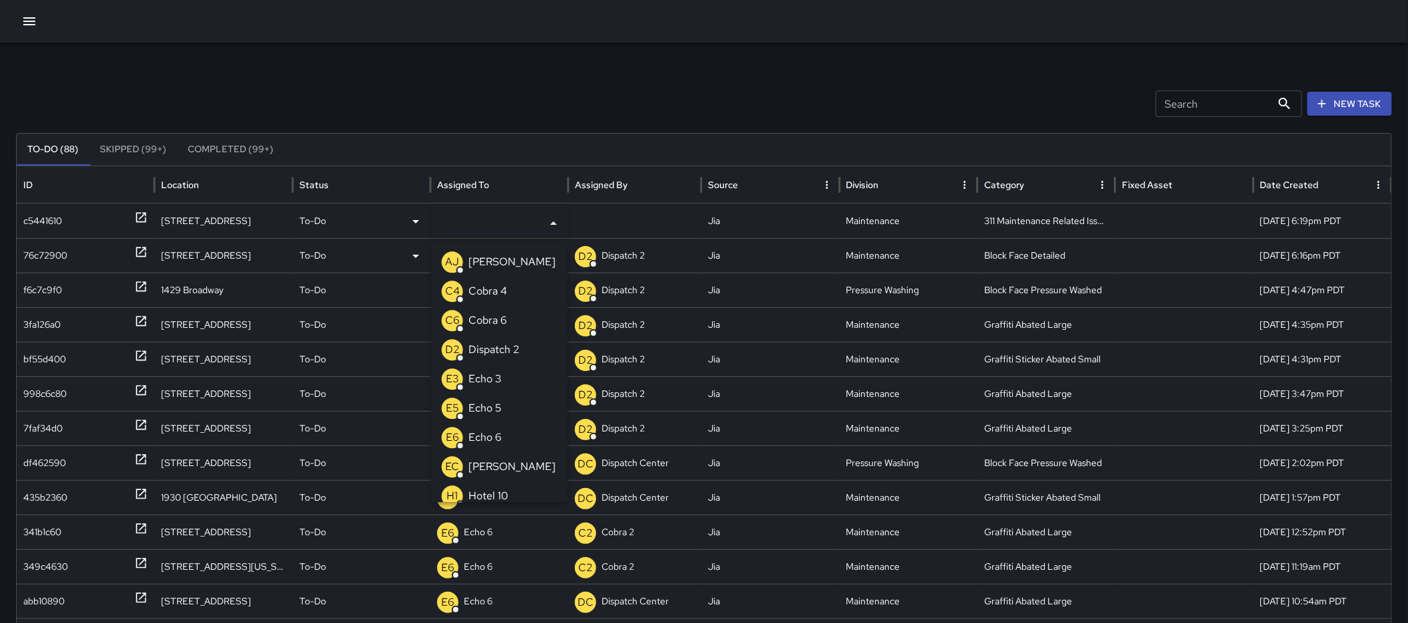
click at [506, 383] on li "E3 Echo 3" at bounding box center [499, 379] width 136 height 29
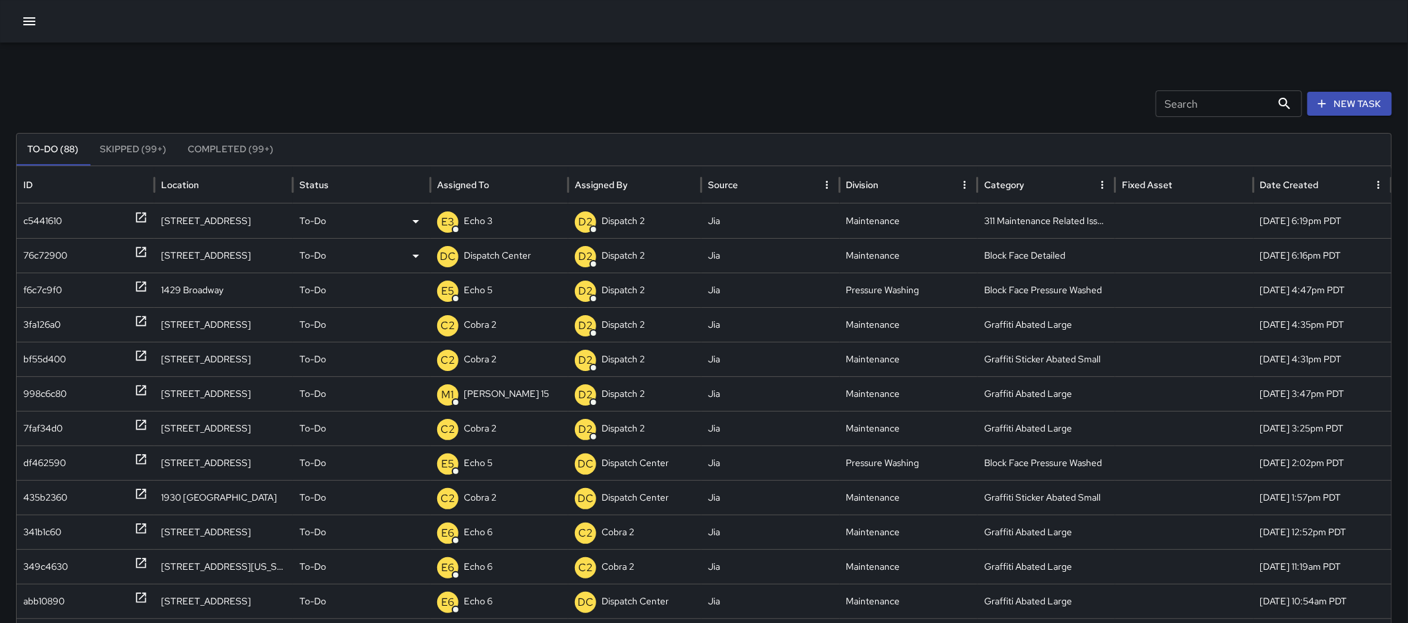
click at [475, 228] on p "Echo 3" at bounding box center [478, 221] width 29 height 34
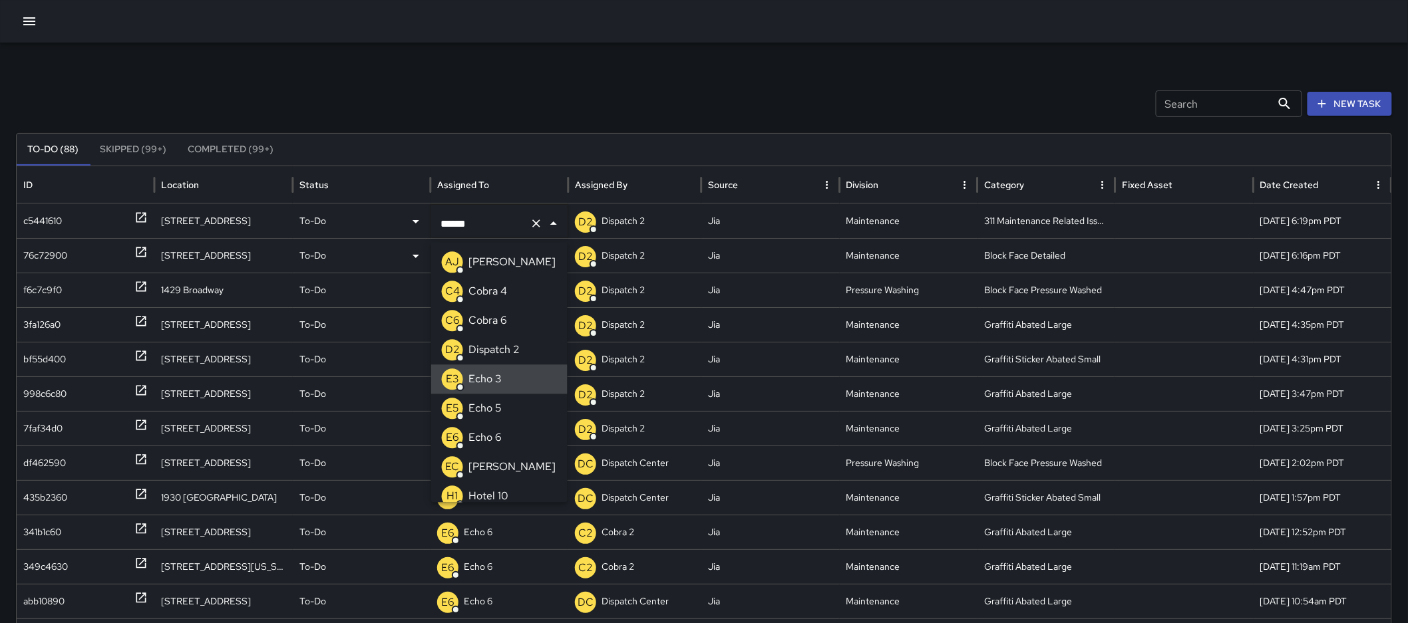
click at [321, 221] on p "To-Do" at bounding box center [312, 221] width 27 height 34
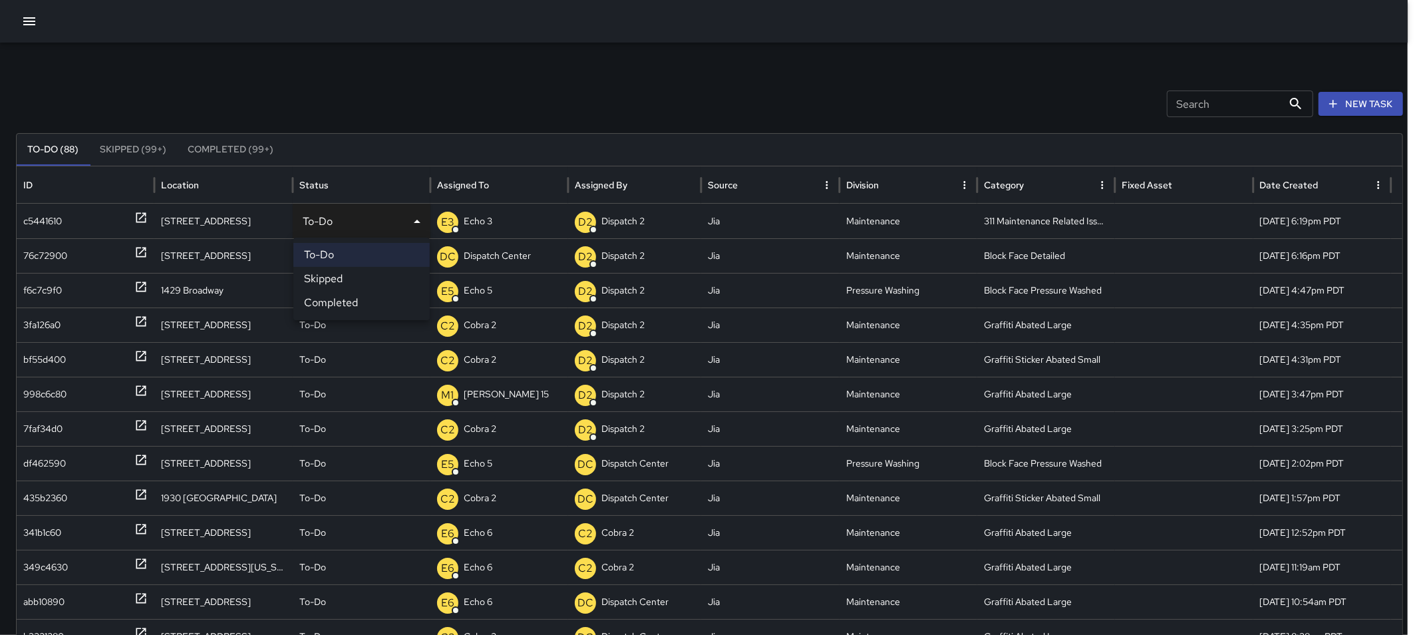
click at [495, 223] on div at bounding box center [709, 317] width 1419 height 635
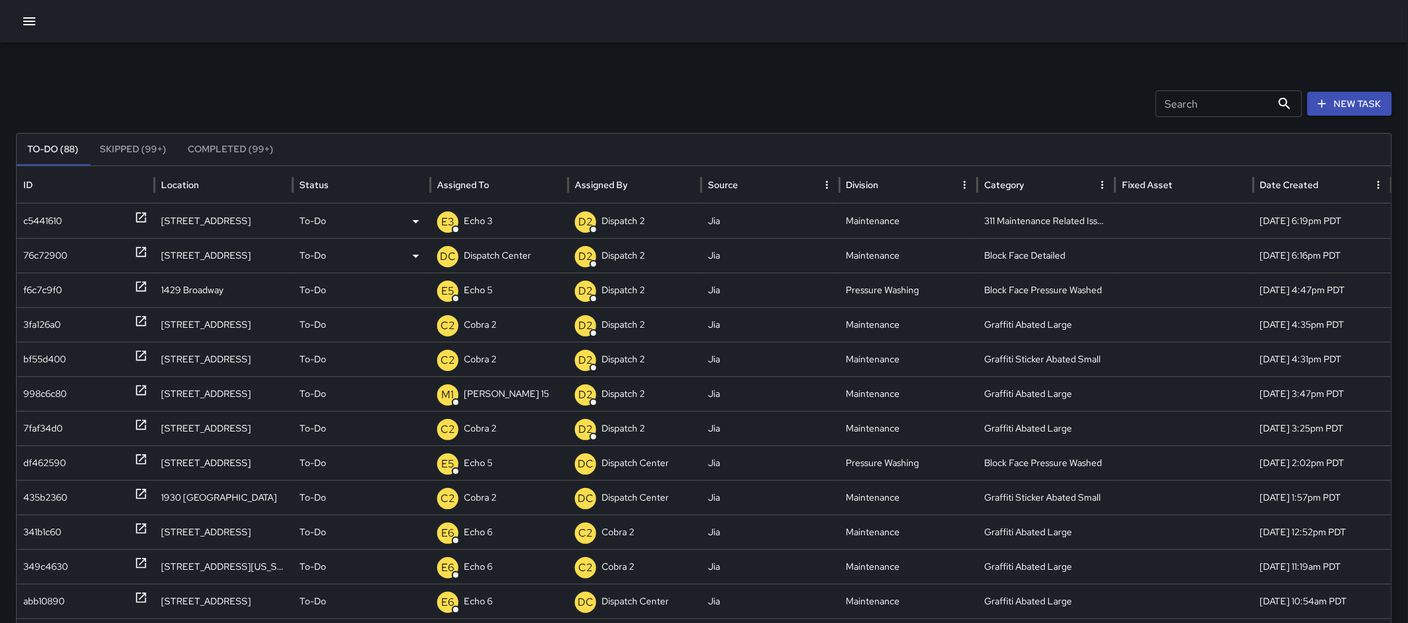
click at [495, 223] on div "E3 Echo 3" at bounding box center [499, 221] width 124 height 34
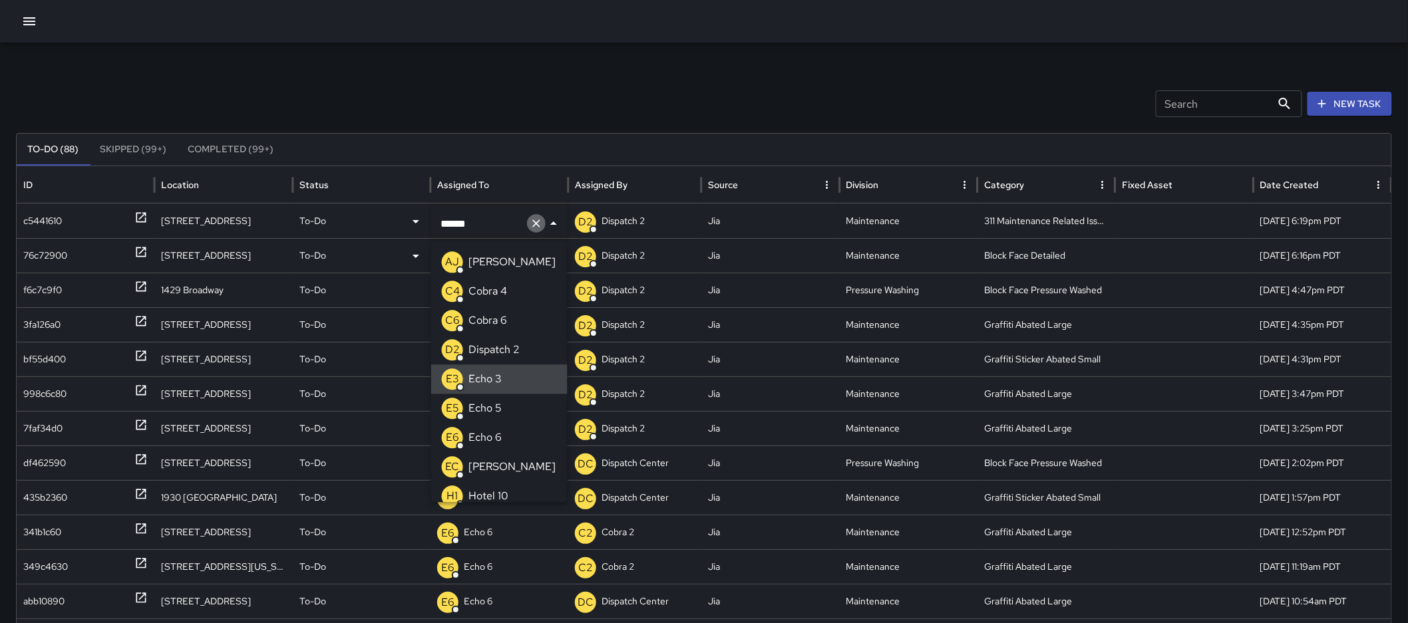
click at [530, 222] on icon "Clear" at bounding box center [536, 223] width 13 height 13
type input "**"
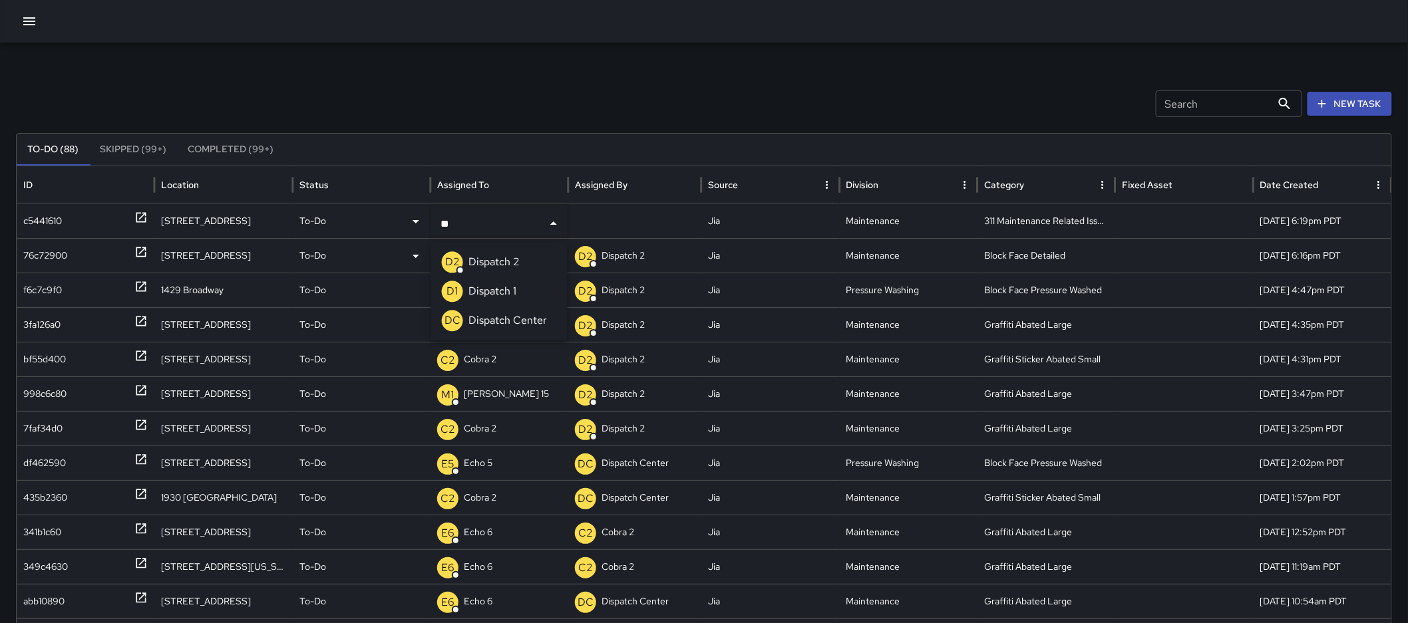
click at [500, 314] on p "Dispatch Center" at bounding box center [507, 321] width 79 height 16
click at [315, 216] on p "To-Do" at bounding box center [312, 221] width 27 height 34
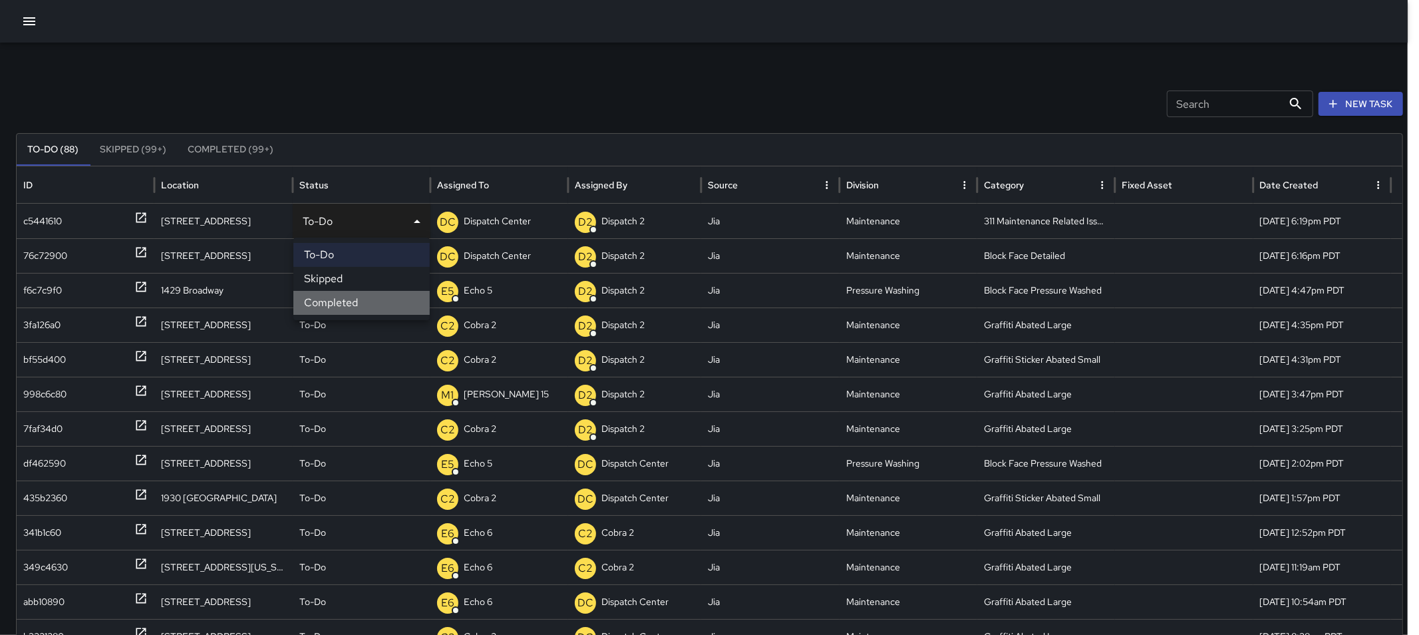
click at [339, 305] on li "Completed" at bounding box center [361, 303] width 136 height 24
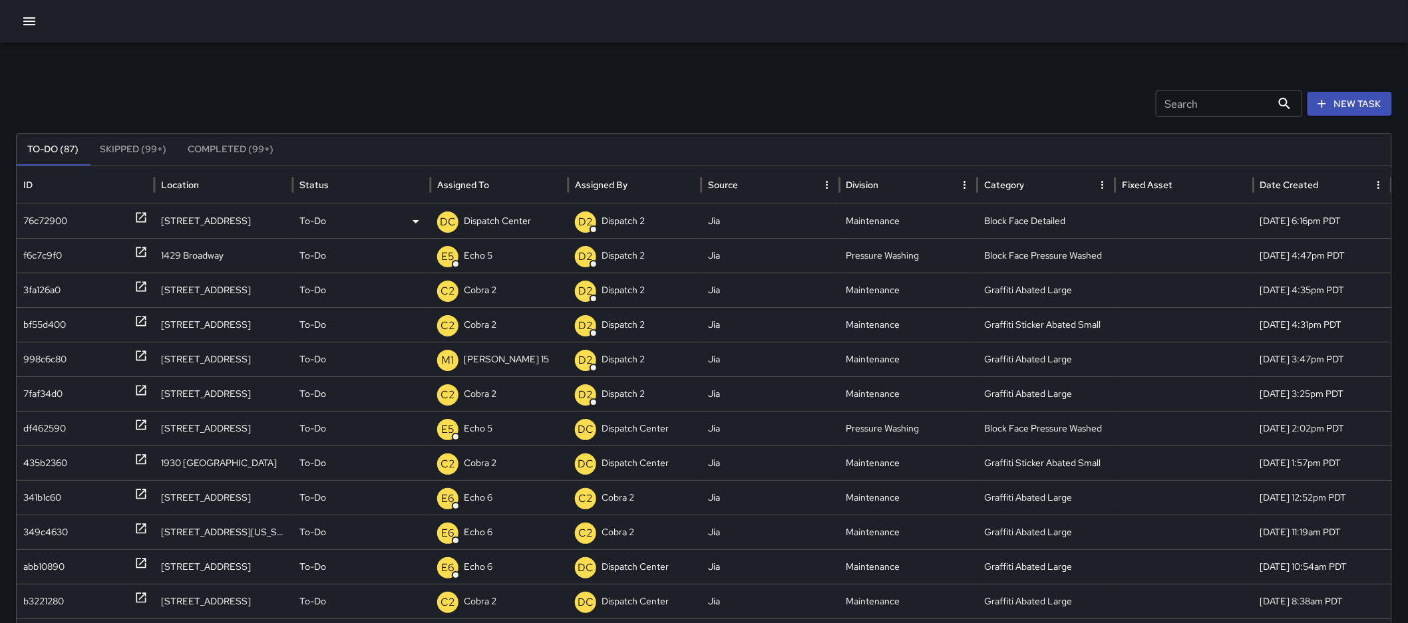
click at [48, 20] on div at bounding box center [704, 21] width 1408 height 43
click at [32, 18] on icon "button" at bounding box center [29, 21] width 12 height 8
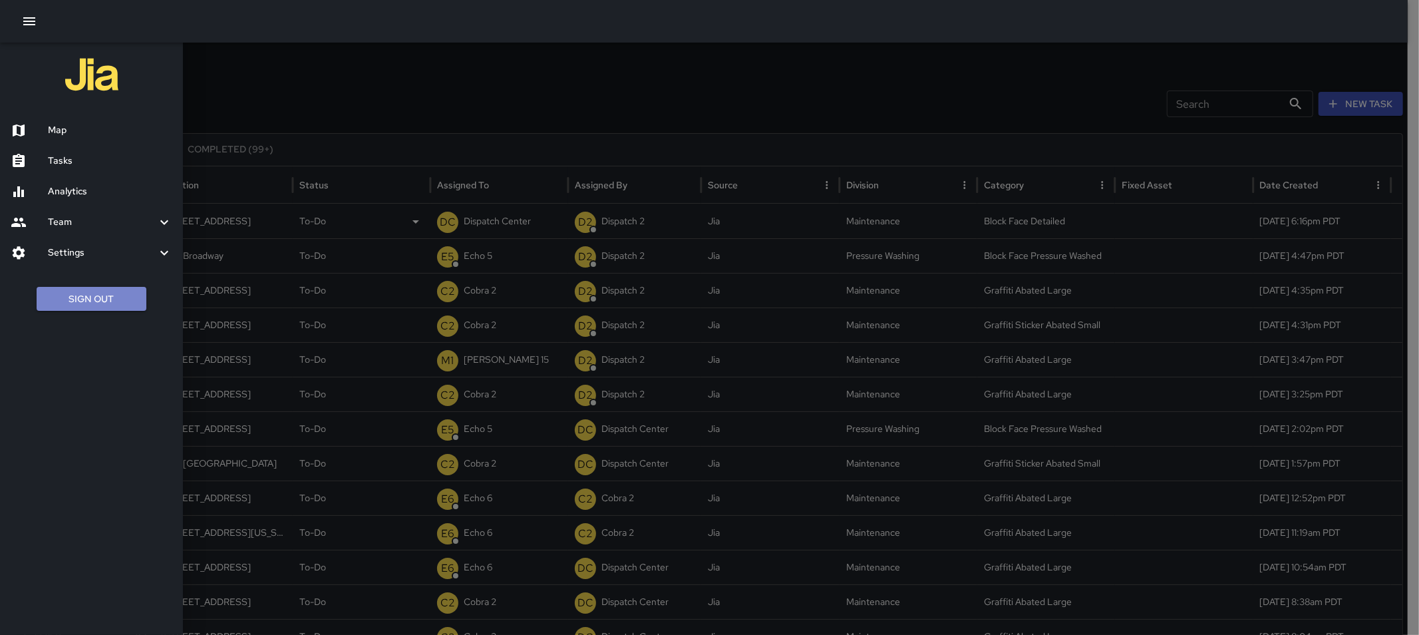
click at [134, 287] on button "Sign Out" at bounding box center [92, 299] width 110 height 25
